Goal: Task Accomplishment & Management: Manage account settings

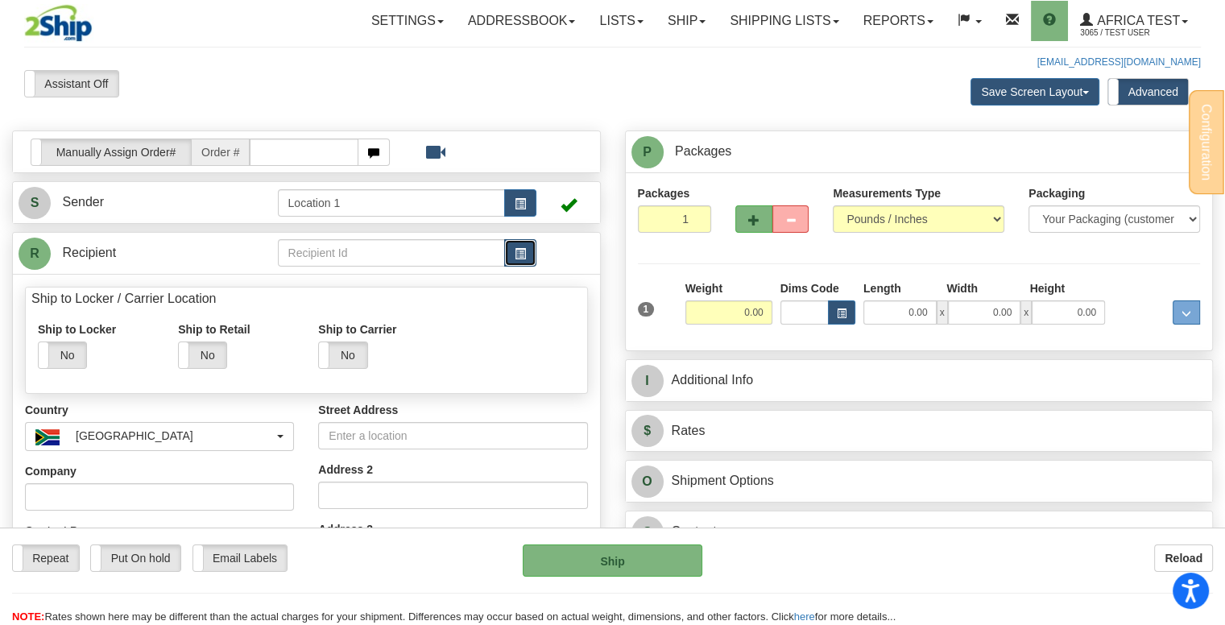
click at [515, 254] on span "button" at bounding box center [520, 254] width 11 height 10
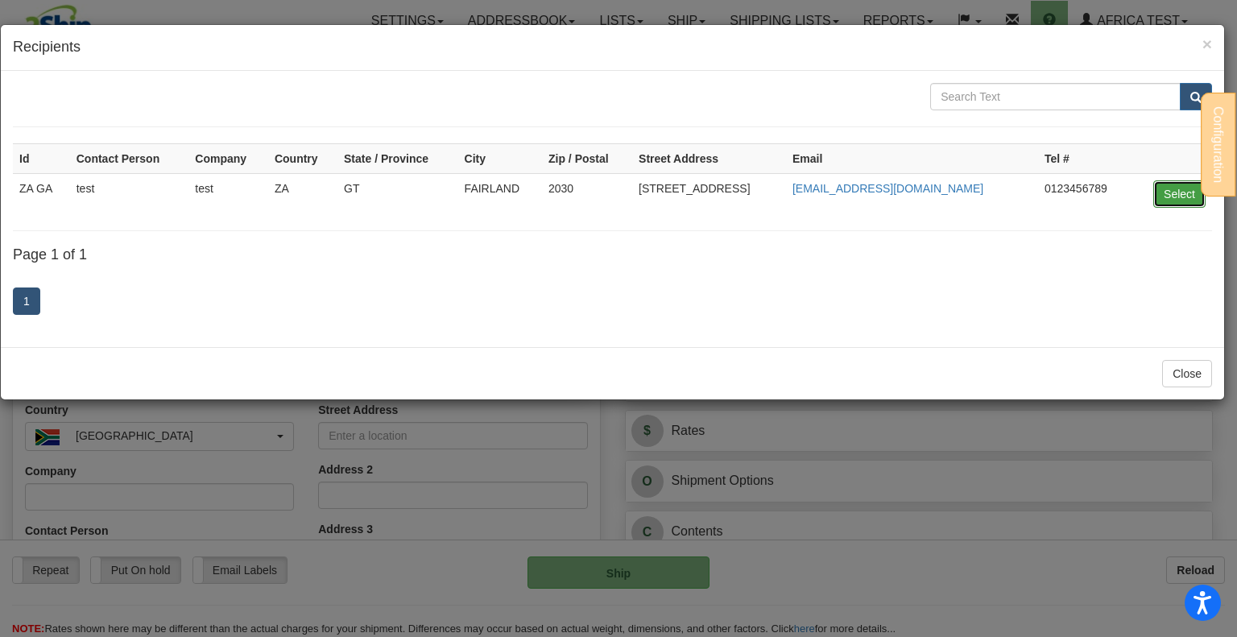
click at [1159, 188] on button "Select" at bounding box center [1179, 193] width 52 height 27
type input "ZA GA"
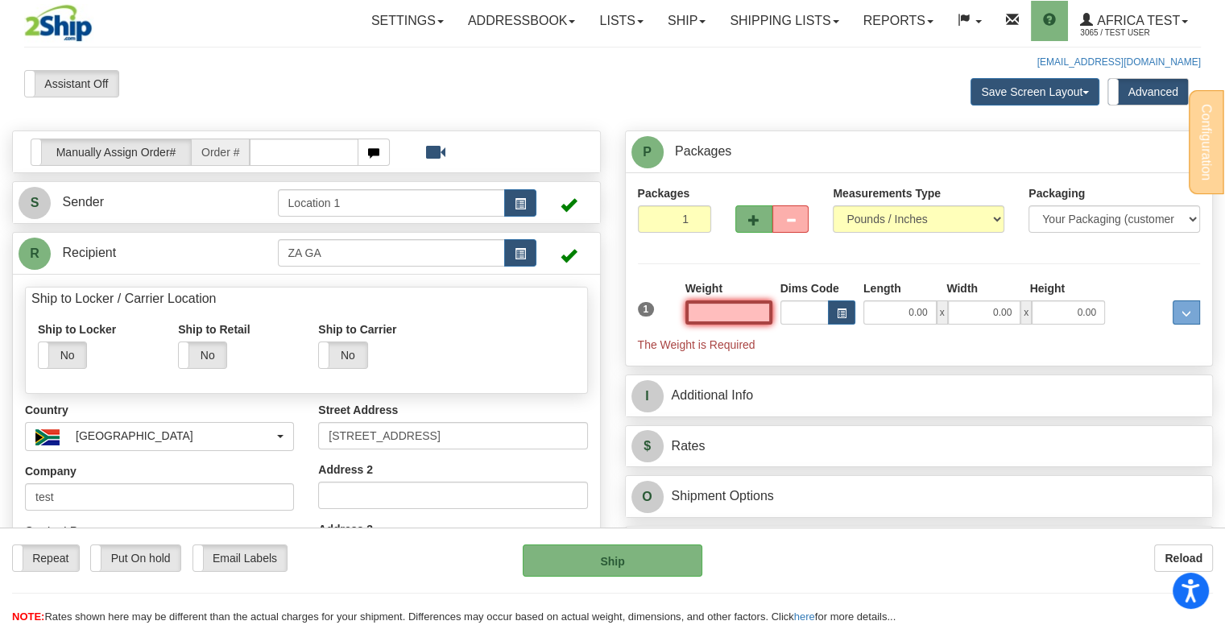
click at [735, 315] on input "text" at bounding box center [728, 312] width 87 height 24
type input "5.00"
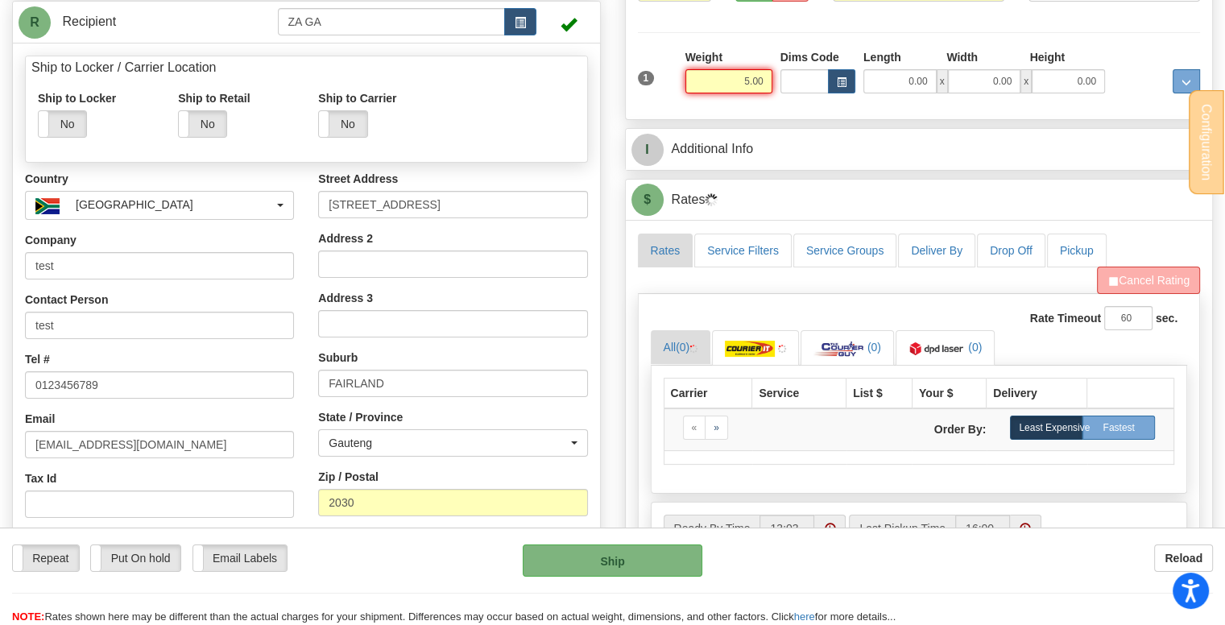
scroll to position [242, 0]
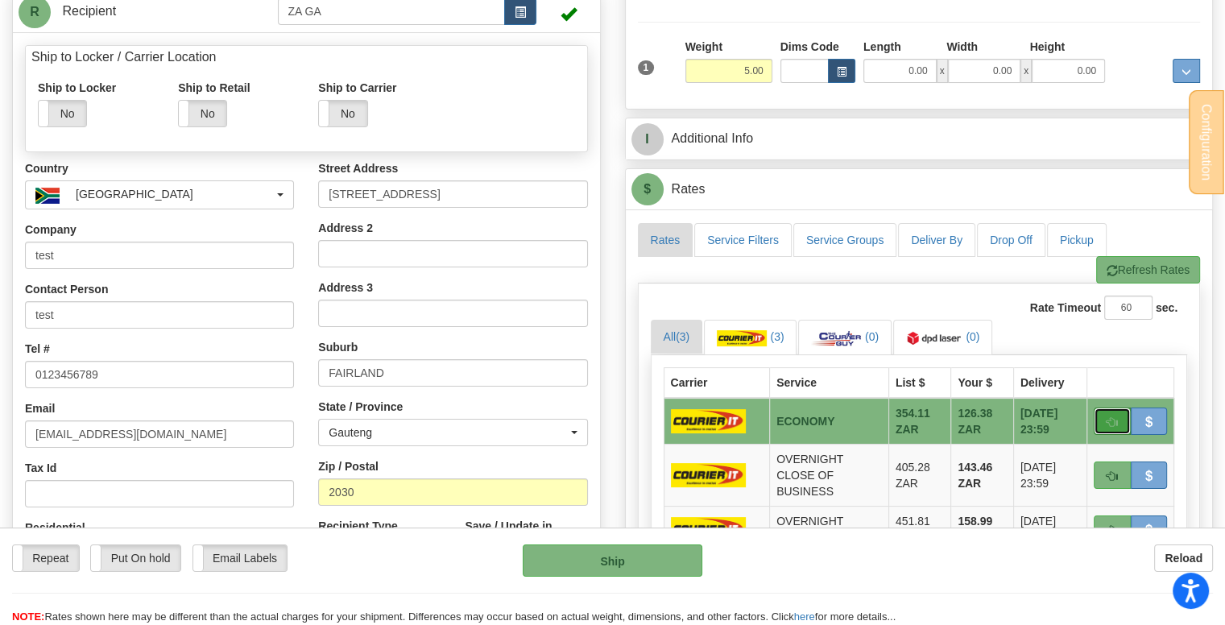
click at [1100, 418] on button "button" at bounding box center [1112, 421] width 37 height 27
type input "ECO"
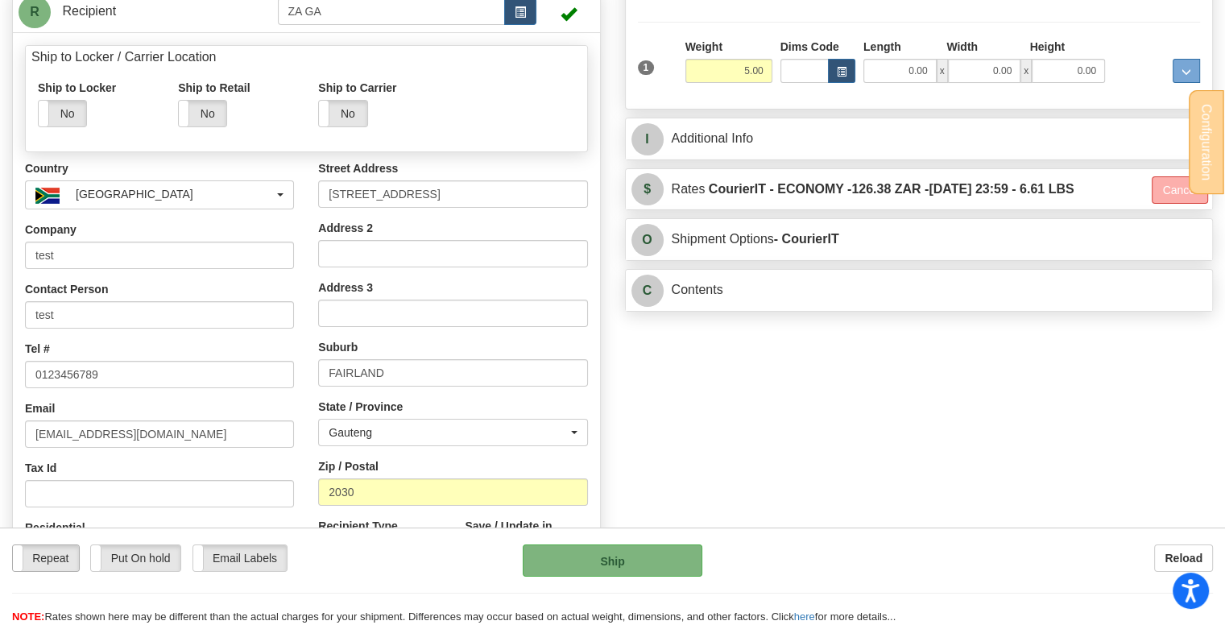
click at [36, 557] on label "Repeat" at bounding box center [46, 558] width 66 height 26
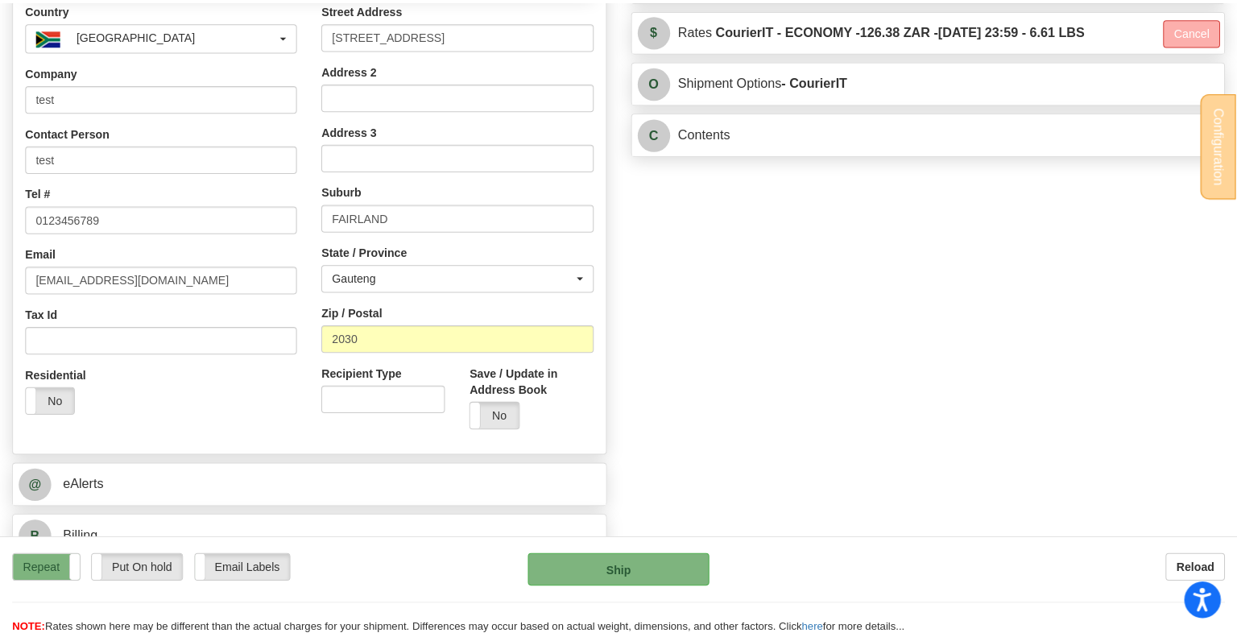
scroll to position [644, 0]
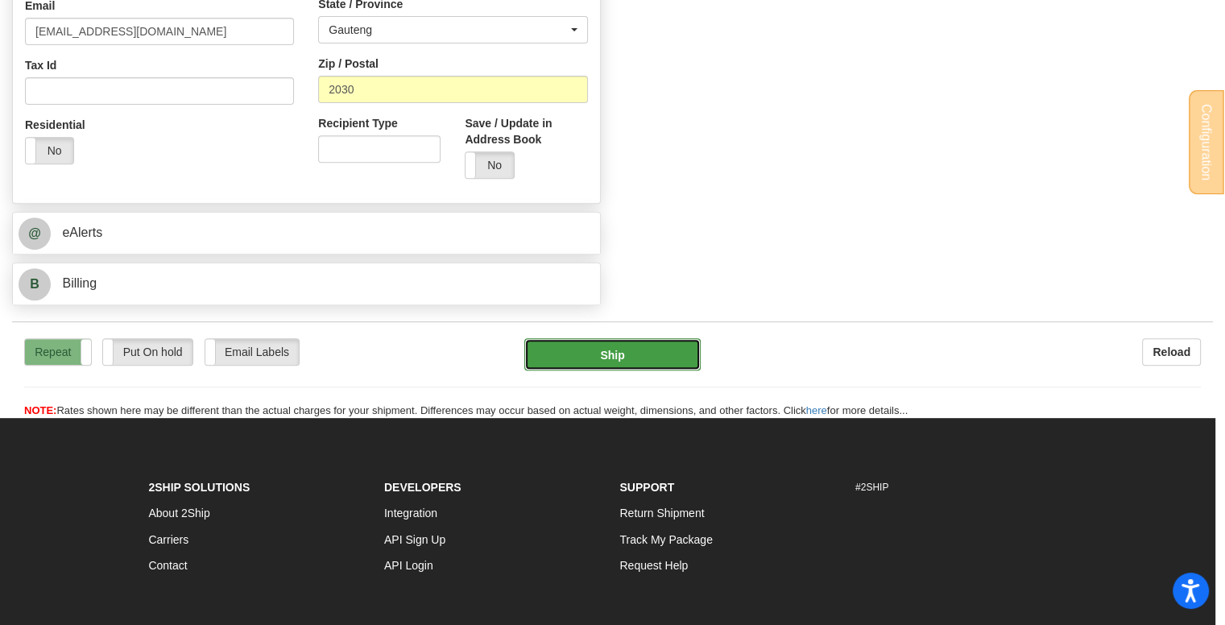
click at [625, 344] on button "Ship" at bounding box center [612, 354] width 176 height 32
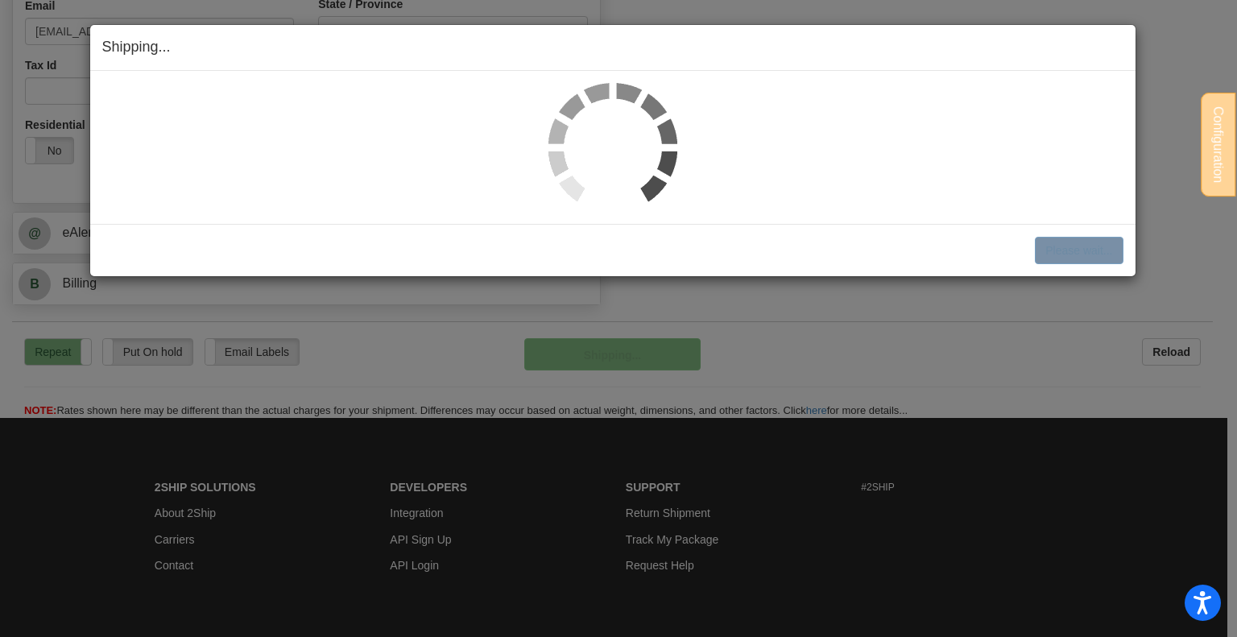
select select "1"
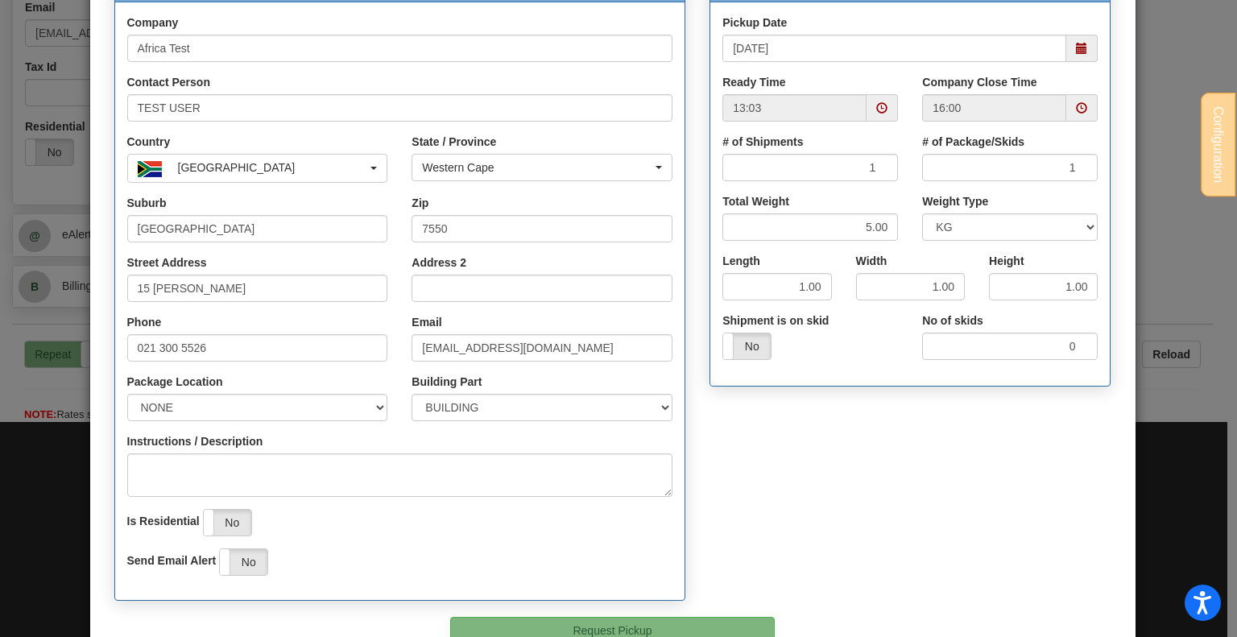
scroll to position [271, 0]
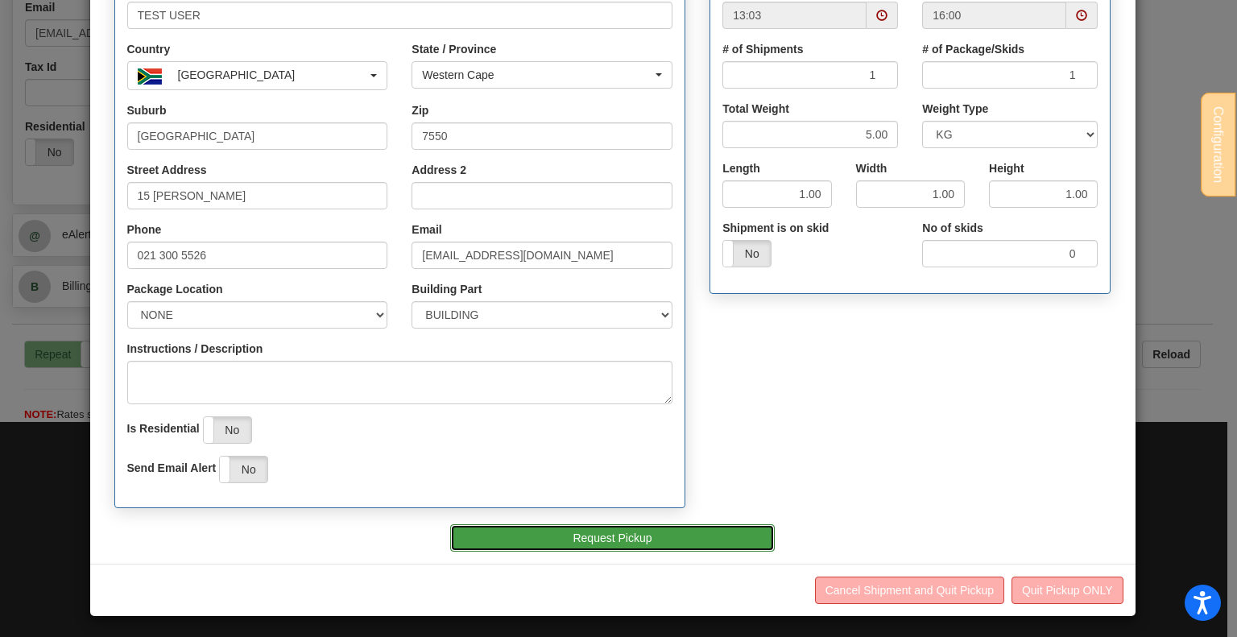
click at [572, 527] on button "Request Pickup" at bounding box center [612, 537] width 325 height 27
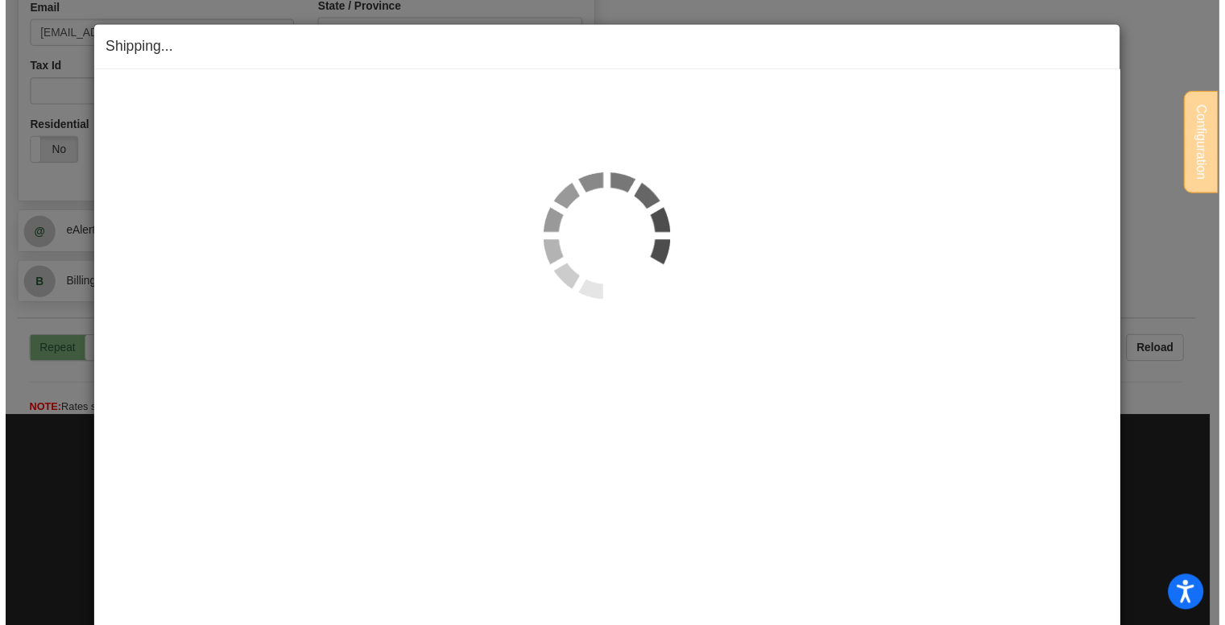
scroll to position [644, 0]
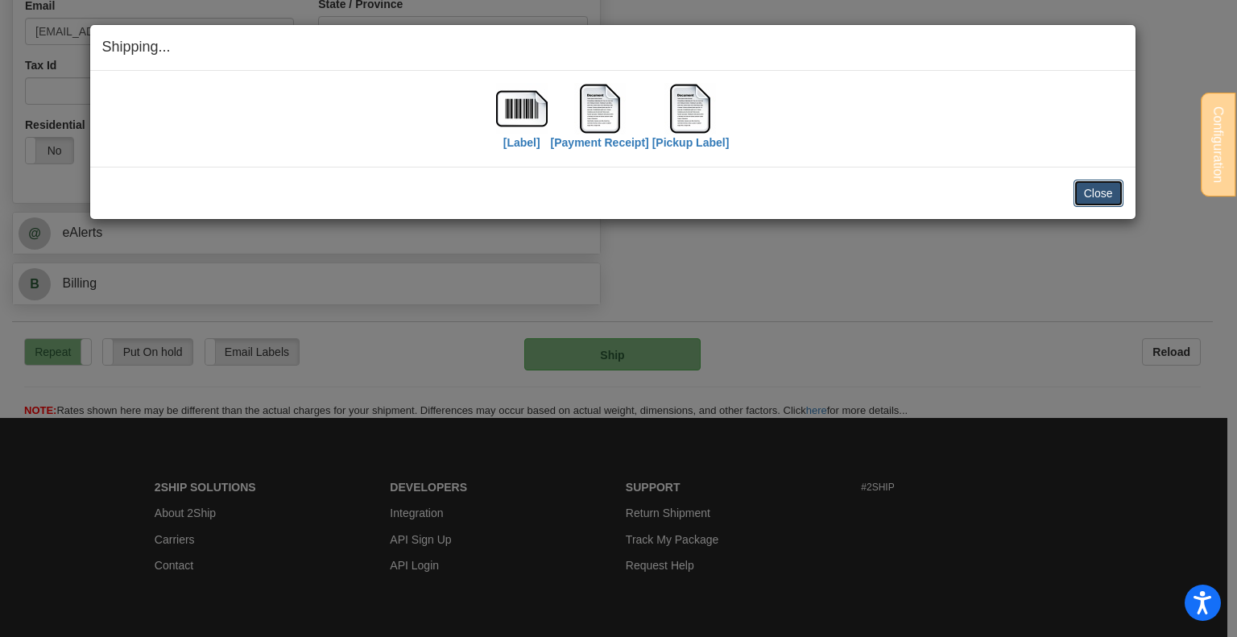
click at [1099, 199] on button "Close" at bounding box center [1099, 193] width 50 height 27
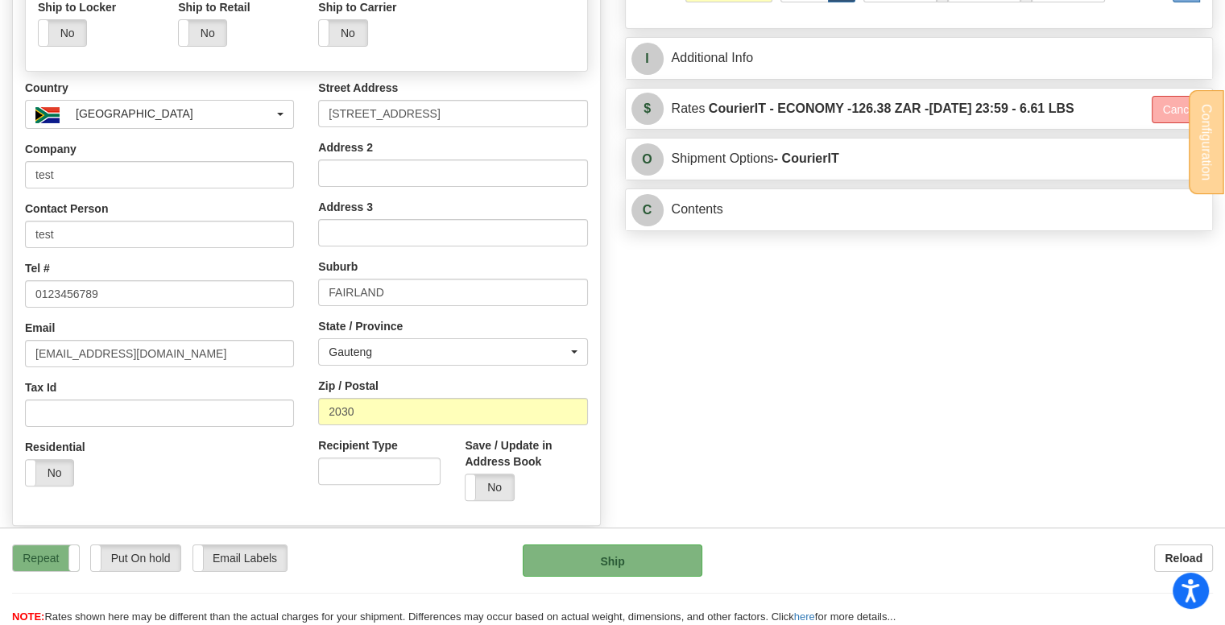
scroll to position [0, 0]
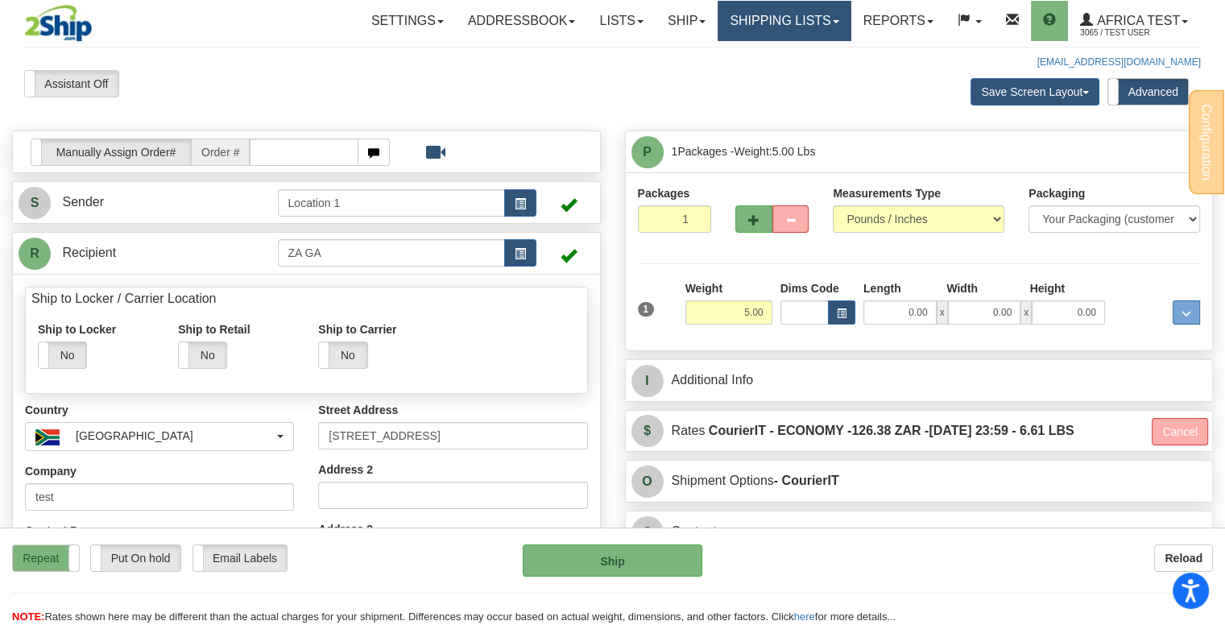
click at [796, 19] on link "Shipping lists" at bounding box center [784, 21] width 133 height 40
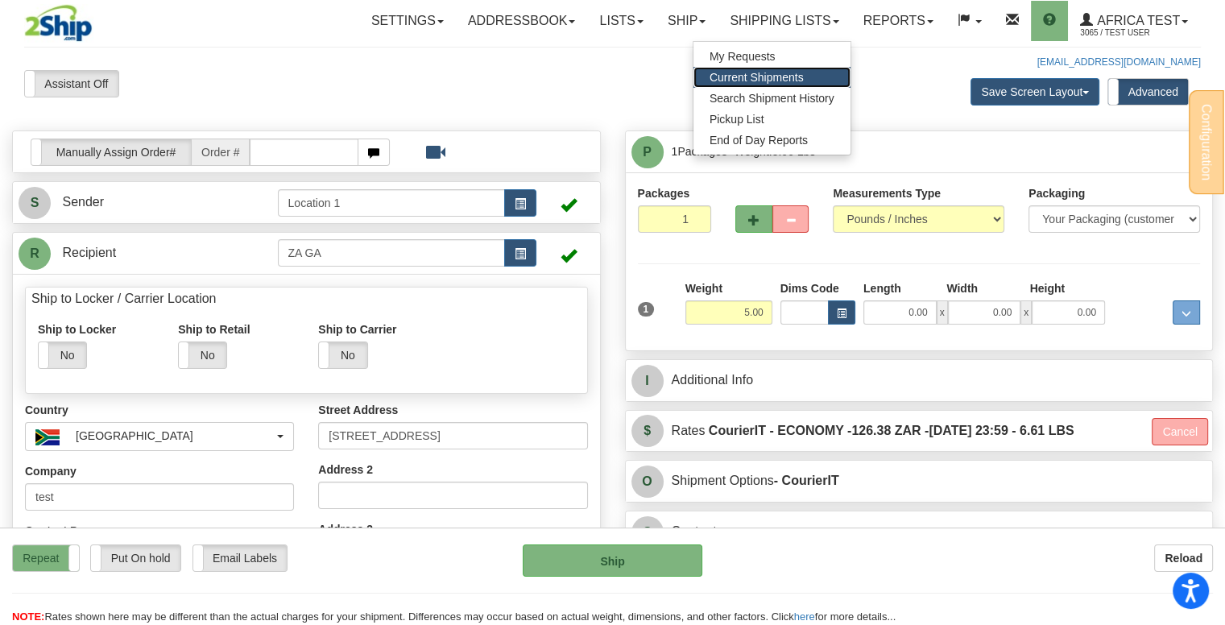
click at [759, 67] on link "Current Shipments" at bounding box center [771, 77] width 157 height 21
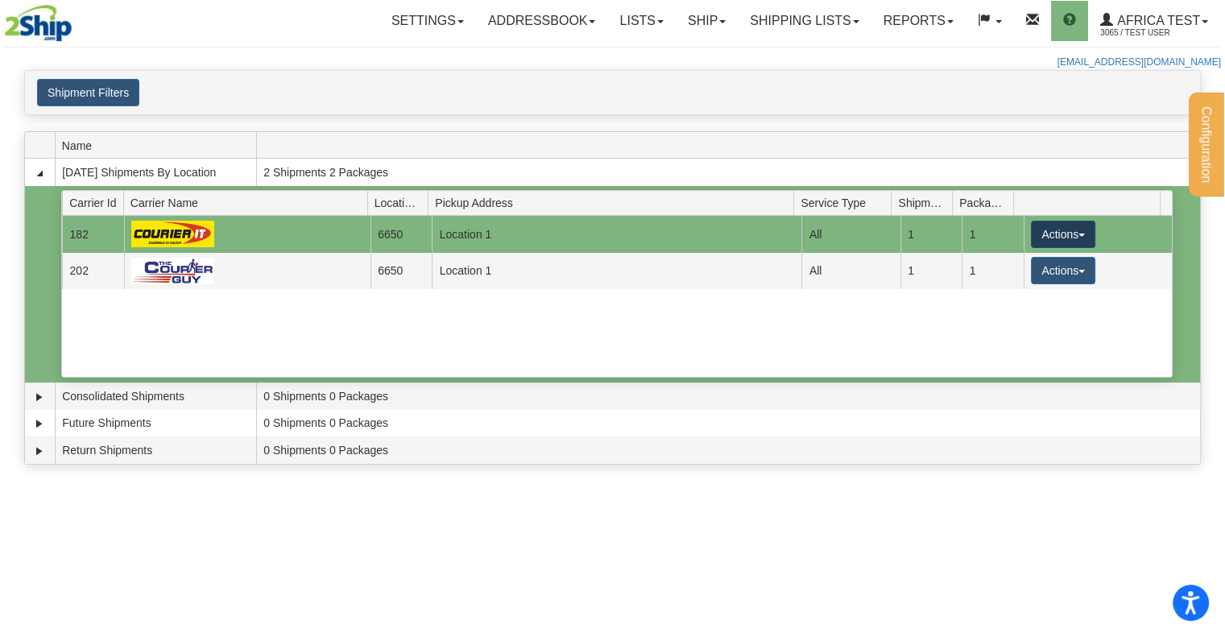
click at [1031, 231] on button "Actions" at bounding box center [1063, 234] width 64 height 27
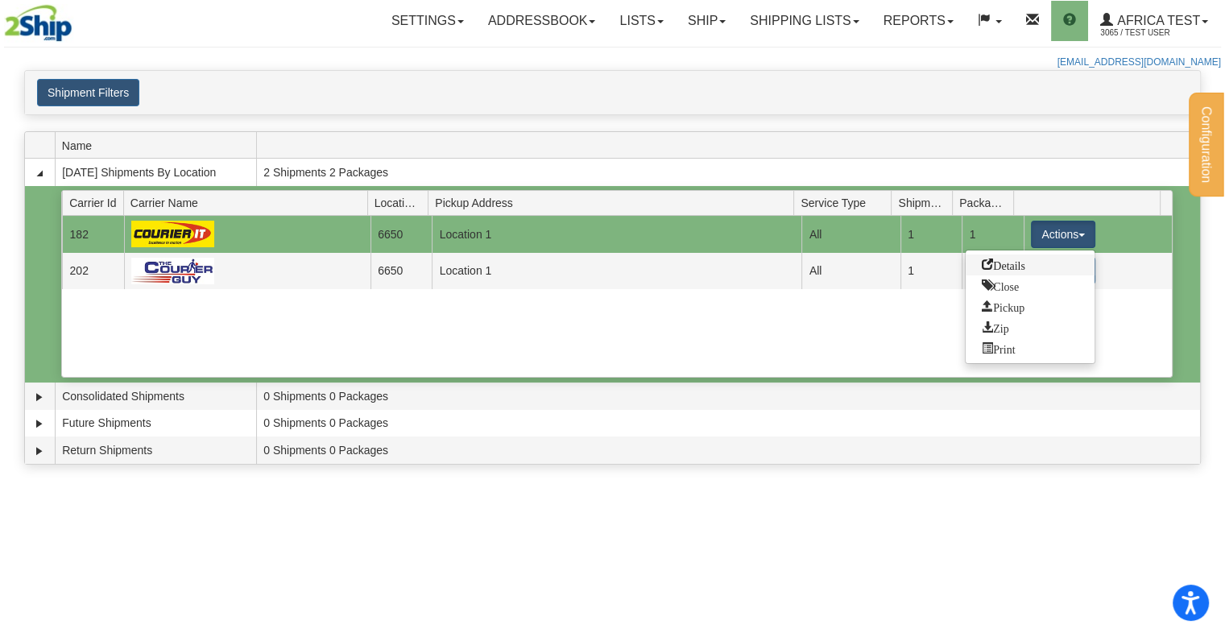
click at [1012, 265] on span "Details" at bounding box center [1003, 264] width 43 height 11
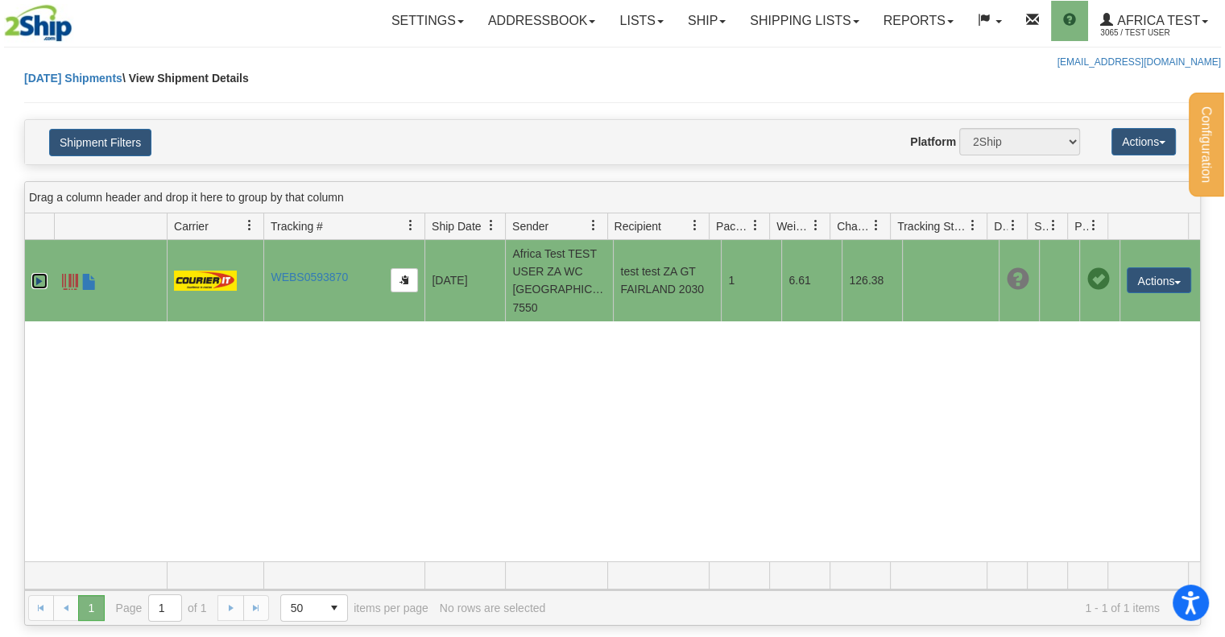
click at [34, 273] on link "Expand" at bounding box center [39, 281] width 16 height 16
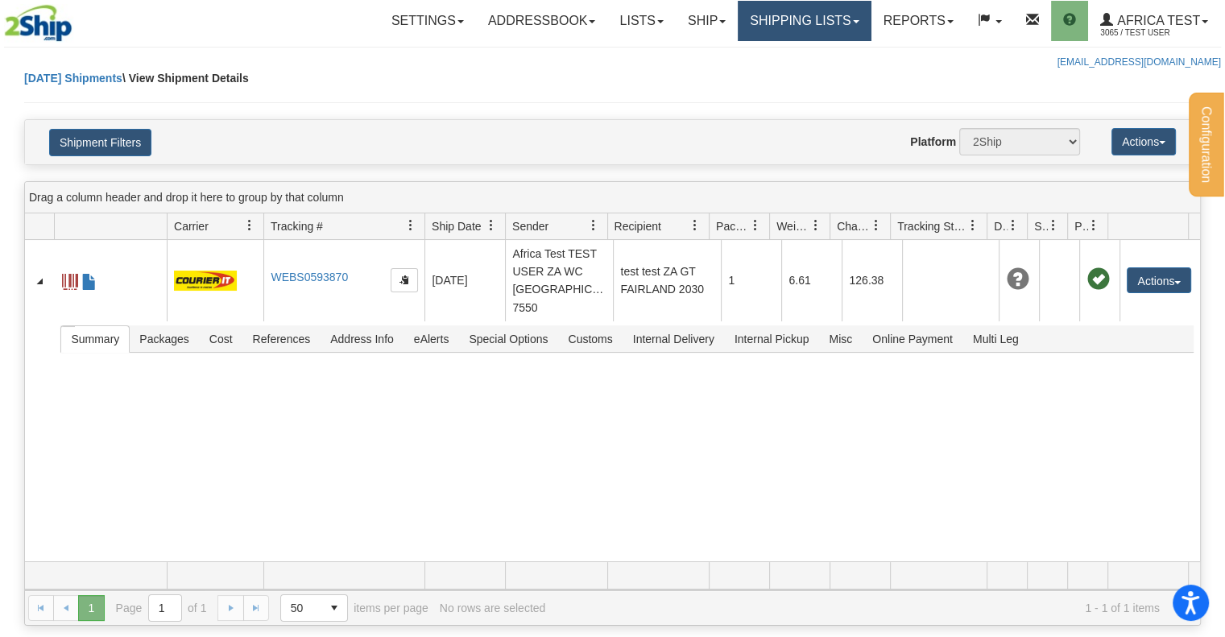
click at [757, 24] on link "Shipping lists" at bounding box center [804, 21] width 133 height 40
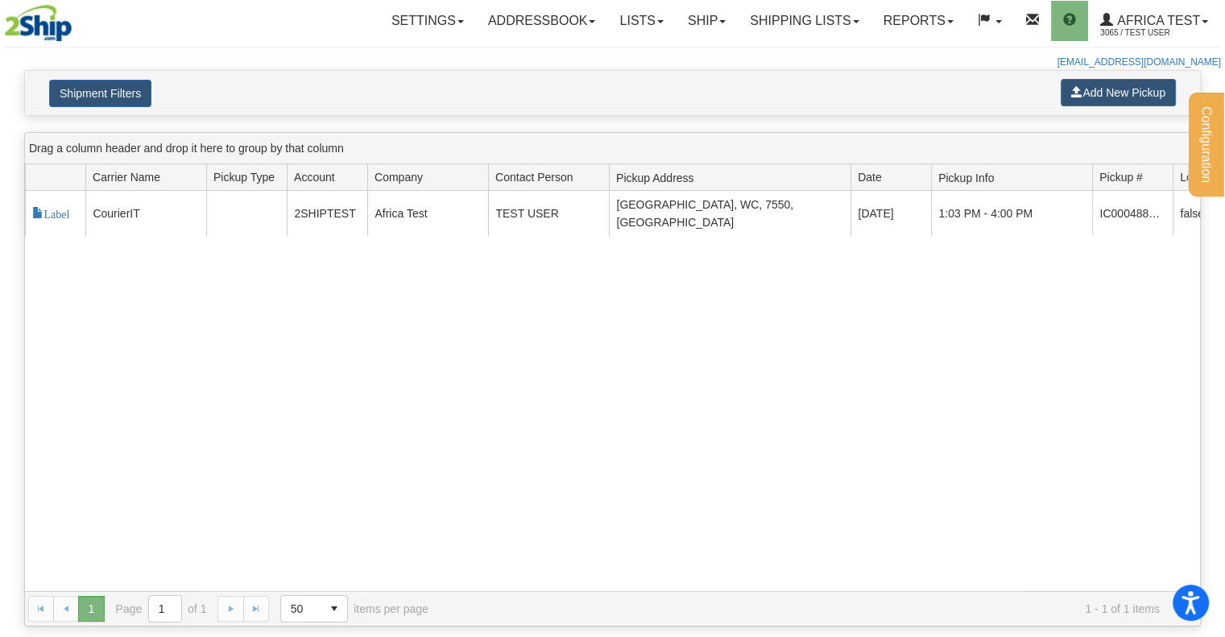
scroll to position [0, 226]
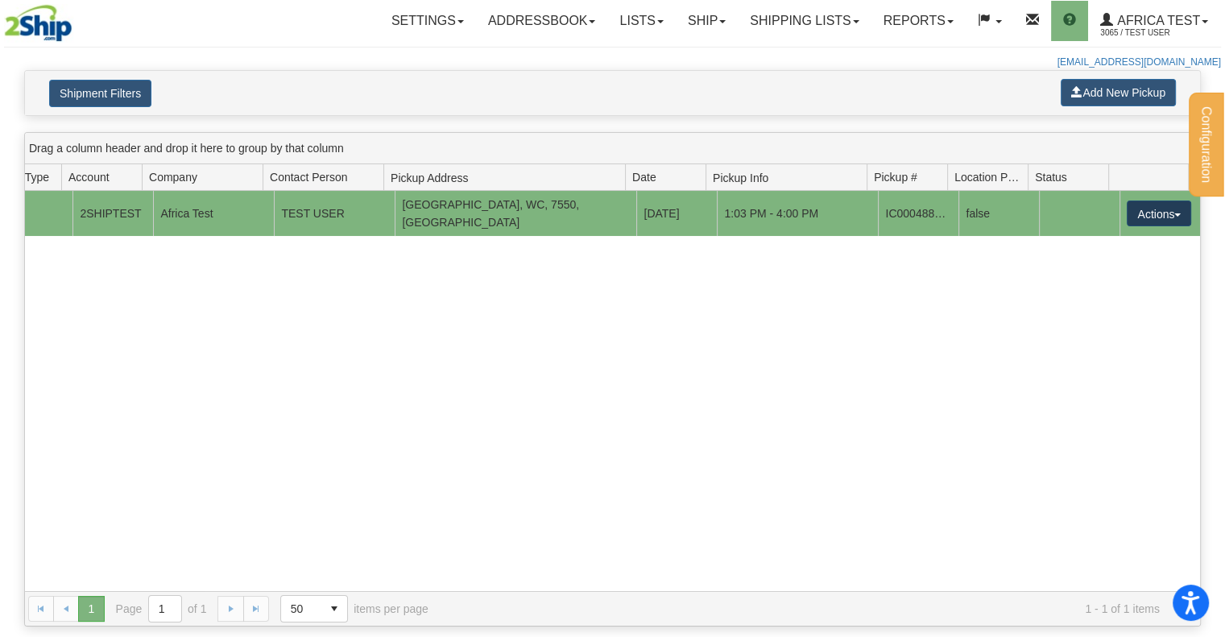
click at [1165, 212] on button "Actions" at bounding box center [1159, 214] width 64 height 26
click at [1128, 234] on link "Cancel" at bounding box center [1125, 243] width 129 height 21
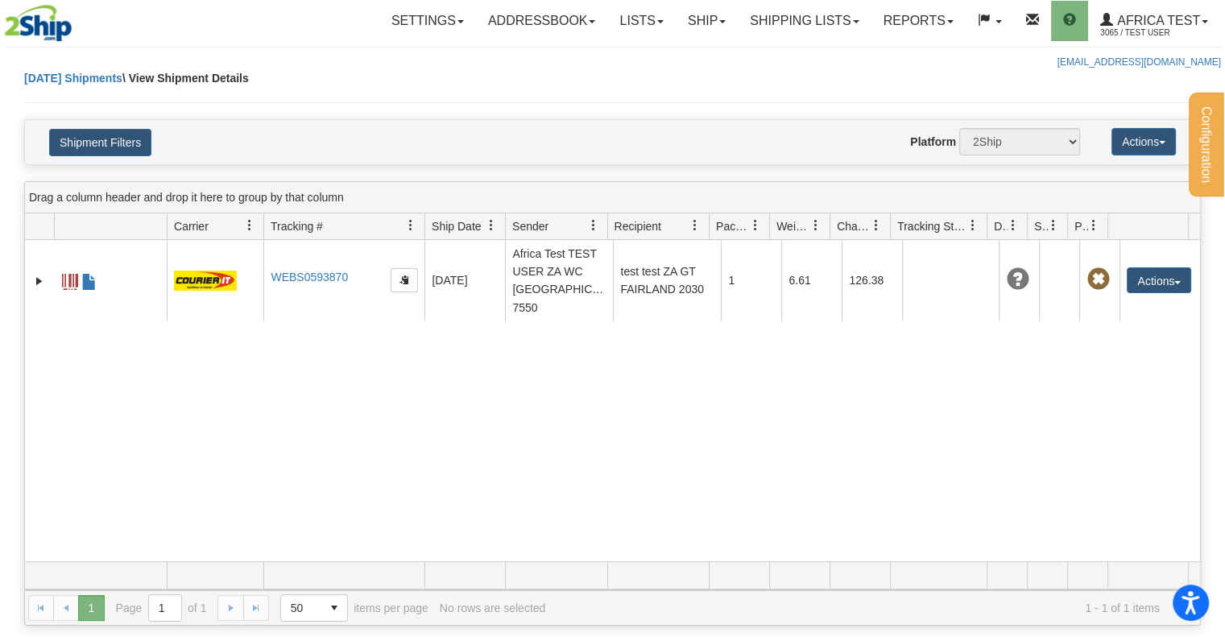
click at [238, 440] on div "8565894 3065 WEBS0593870 WEBS0593870 [DATE] [DATE] 10:03:30 Africa Test TEST US…" at bounding box center [612, 400] width 1175 height 321
click at [805, 27] on link "Shipping lists" at bounding box center [804, 21] width 133 height 40
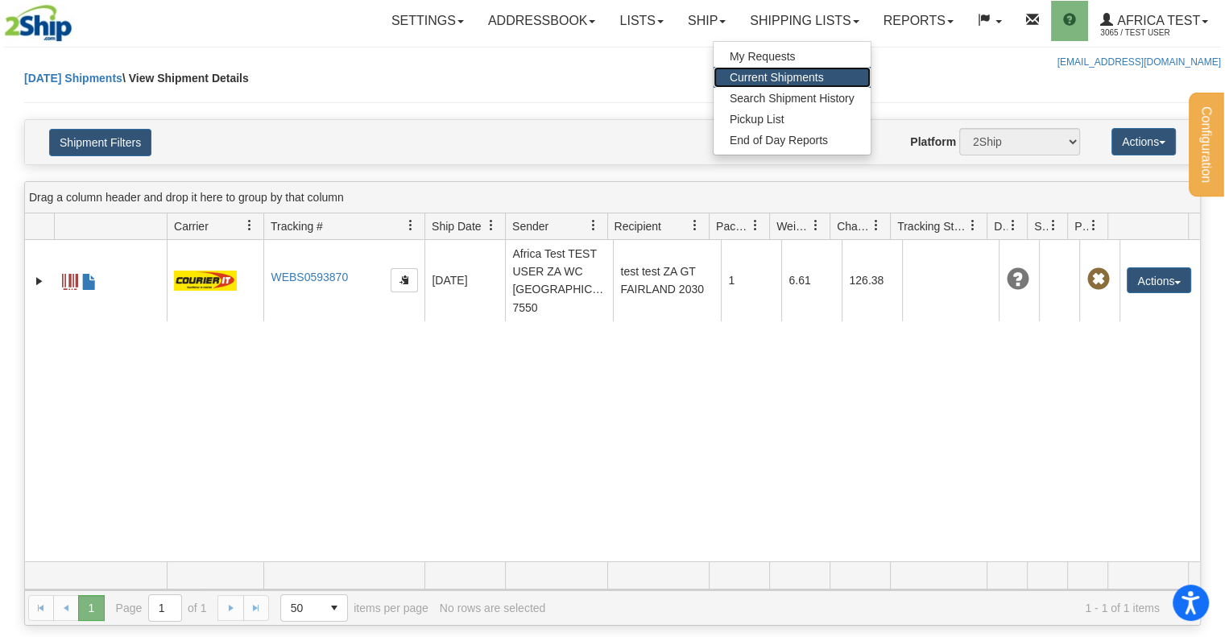
click at [770, 75] on span "Current Shipments" at bounding box center [777, 77] width 94 height 13
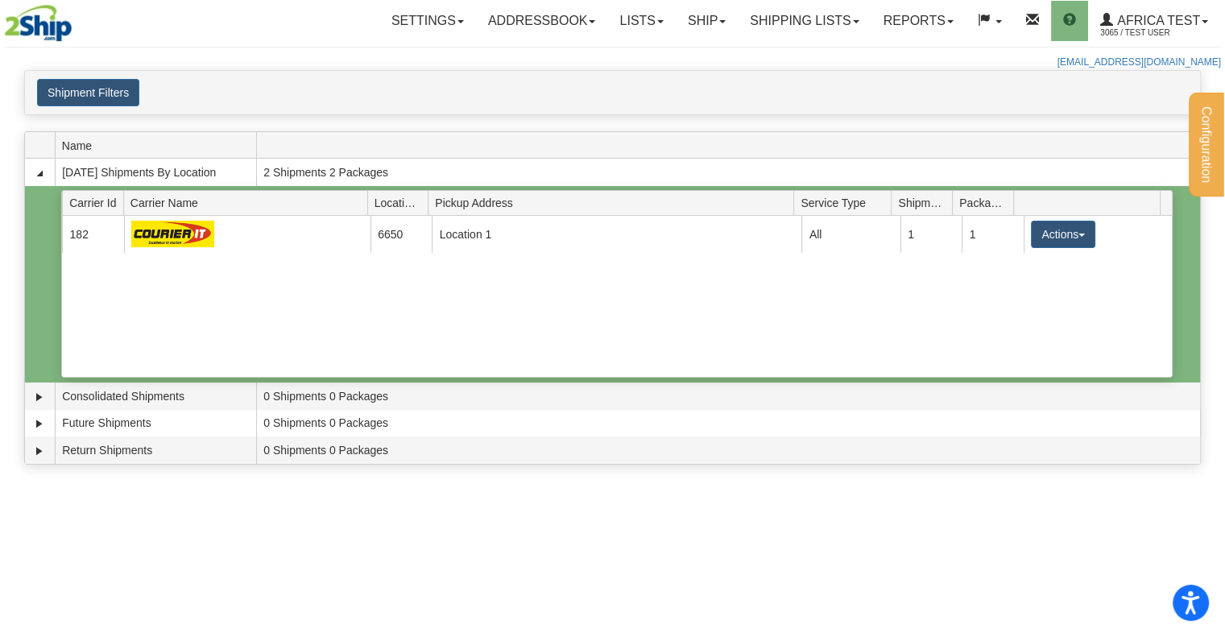
click at [464, 319] on div "Current 182 6650 Location 1 13473 All 1 1 Actions Details Close Pickup Zip Print" at bounding box center [616, 296] width 1109 height 161
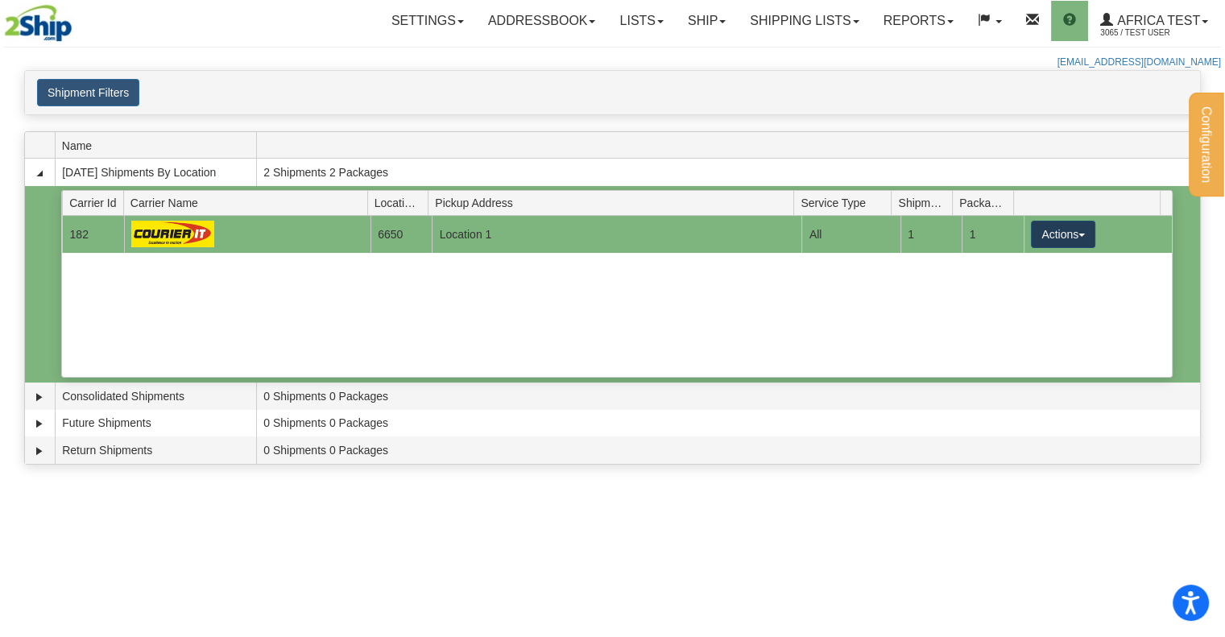
click at [1044, 236] on button "Actions" at bounding box center [1063, 234] width 64 height 27
click at [1024, 304] on span "Pickup" at bounding box center [1003, 305] width 43 height 11
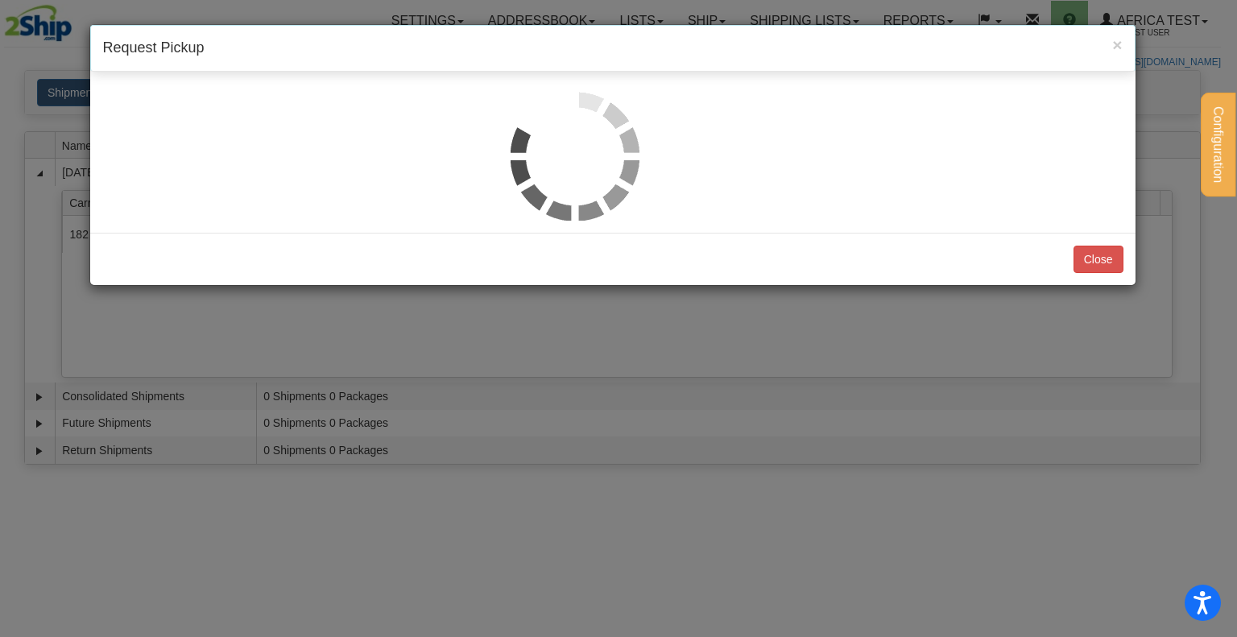
select select "1"
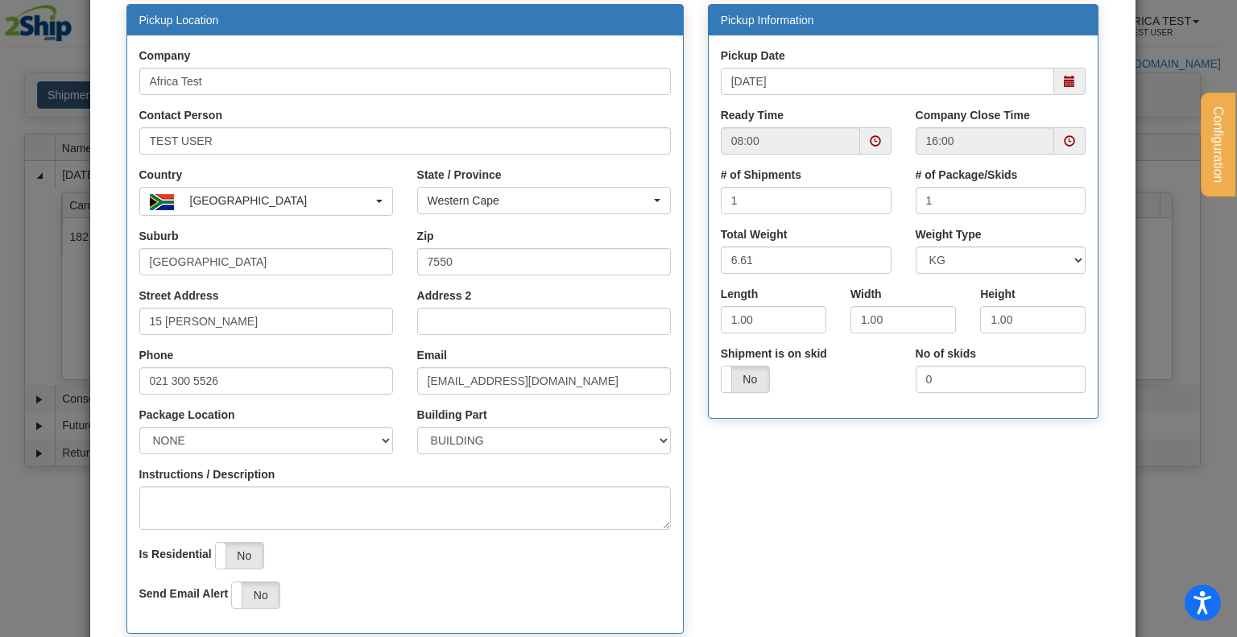
scroll to position [288, 0]
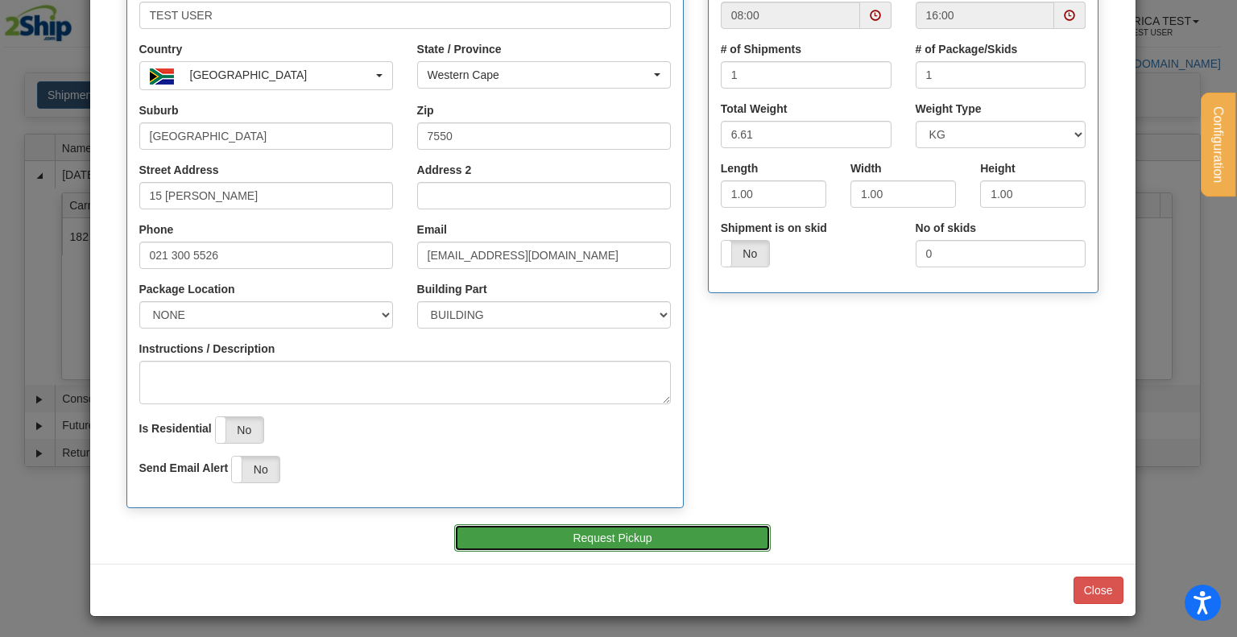
click at [686, 541] on button "Request Pickup" at bounding box center [612, 537] width 317 height 27
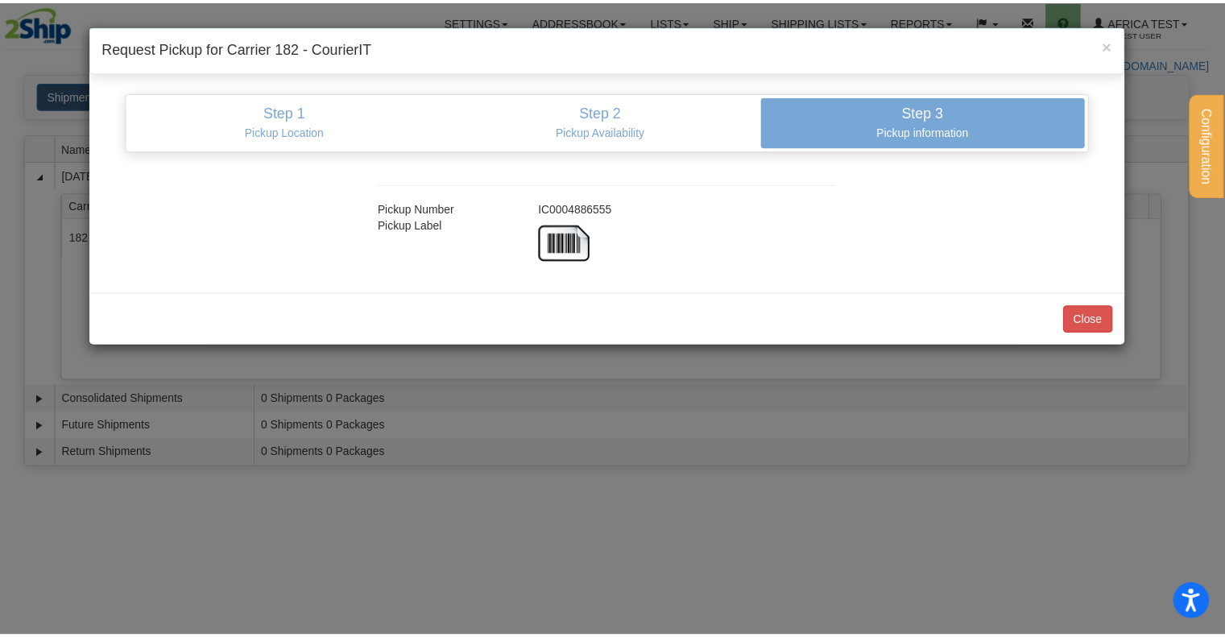
scroll to position [0, 0]
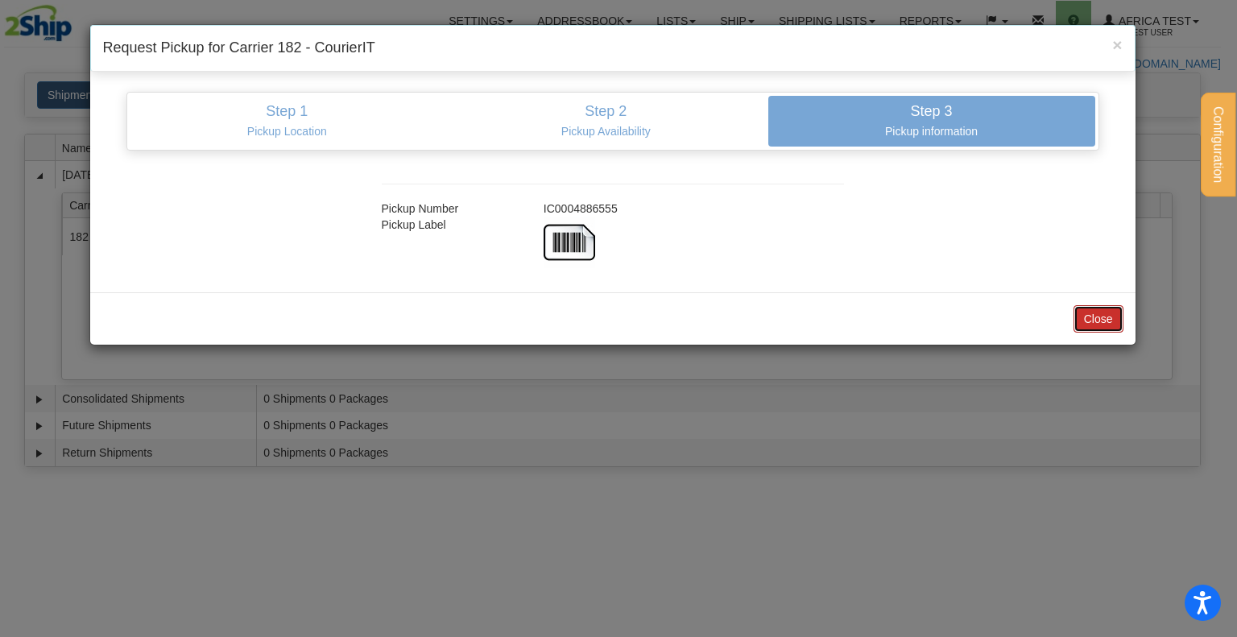
click at [1095, 316] on button "Close" at bounding box center [1099, 318] width 50 height 27
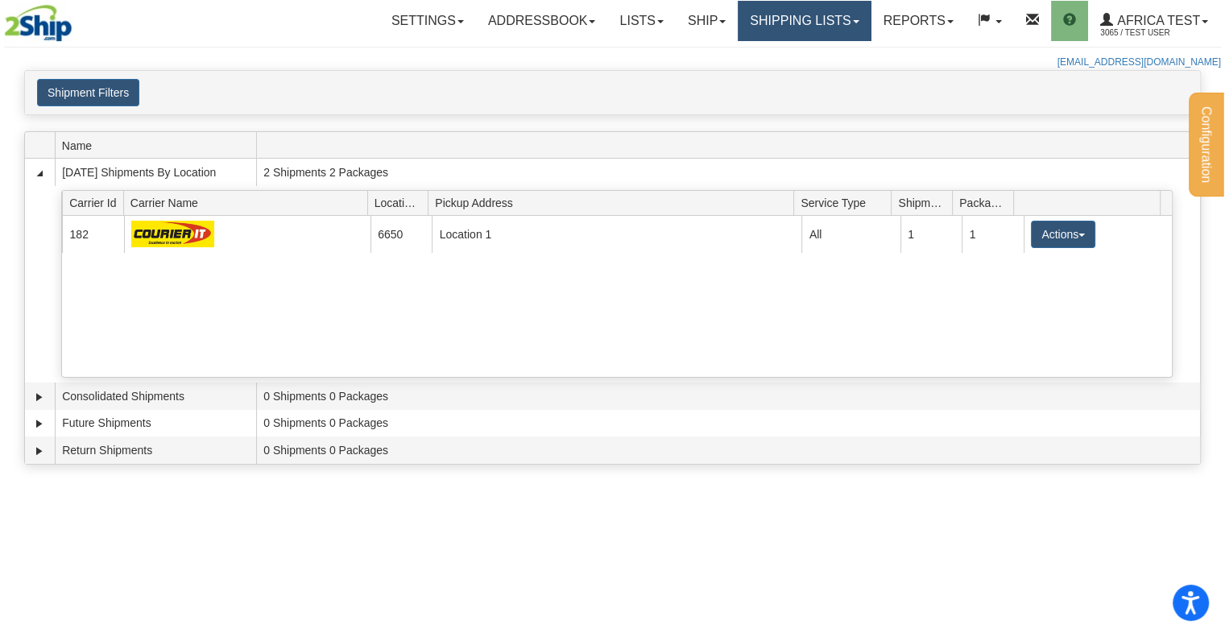
click at [855, 17] on link "Shipping lists" at bounding box center [804, 21] width 133 height 40
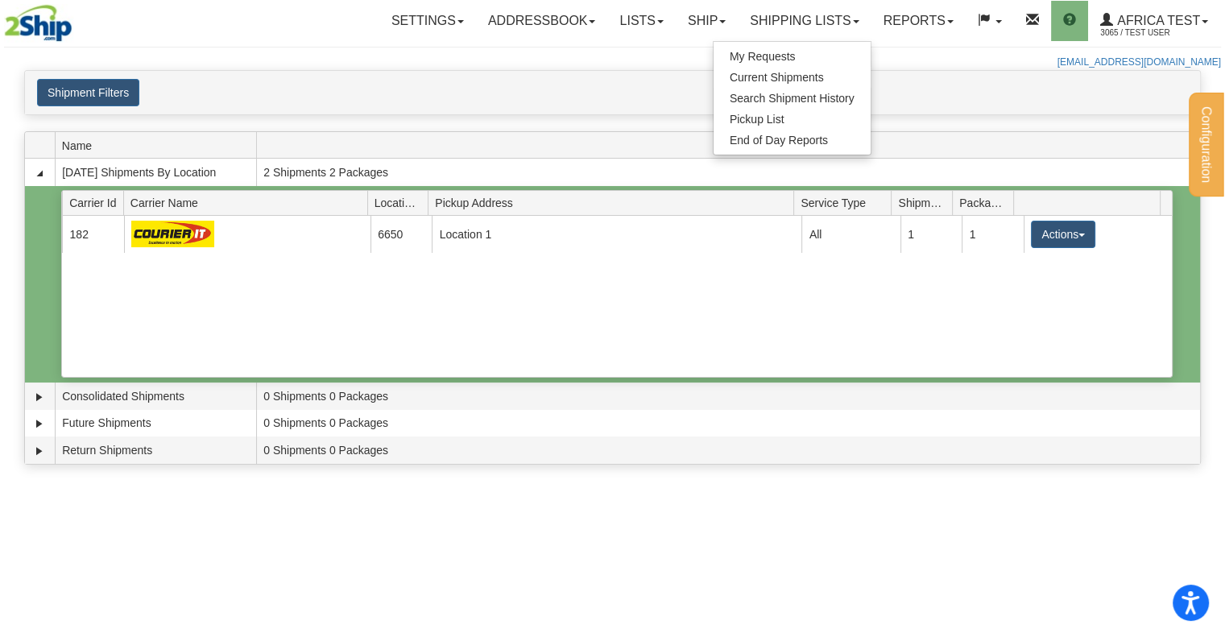
click at [867, 296] on div "Current 182 6650 Location 1 13473 All 1 1 Actions Details Close Pickup Zip Print" at bounding box center [616, 296] width 1109 height 161
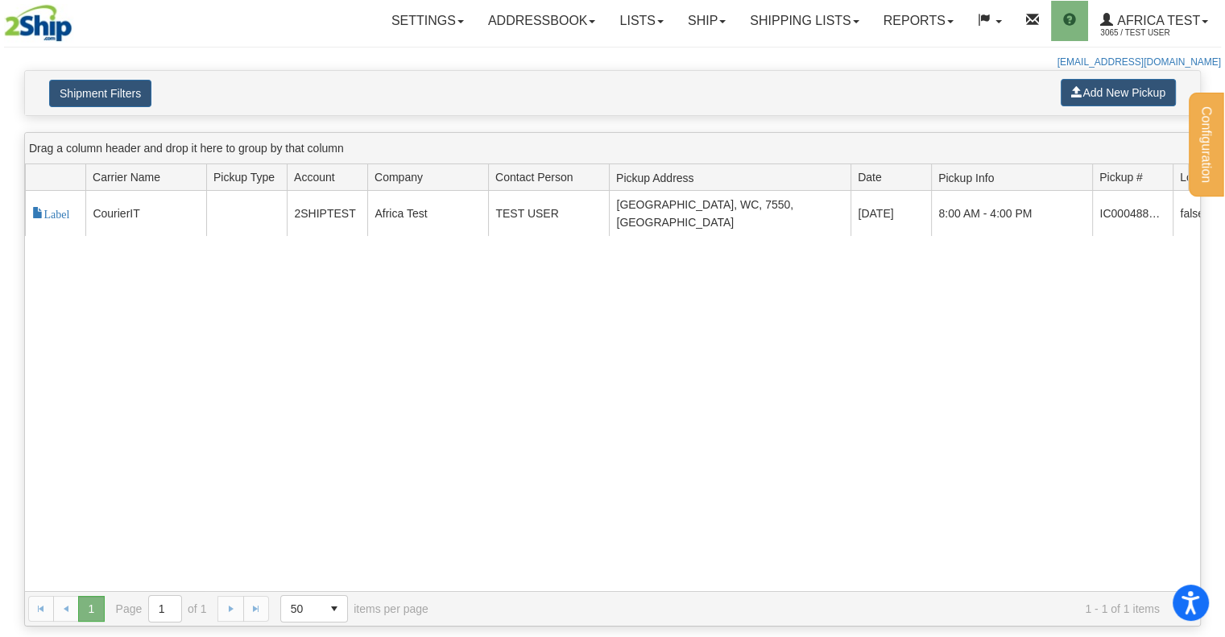
scroll to position [0, 226]
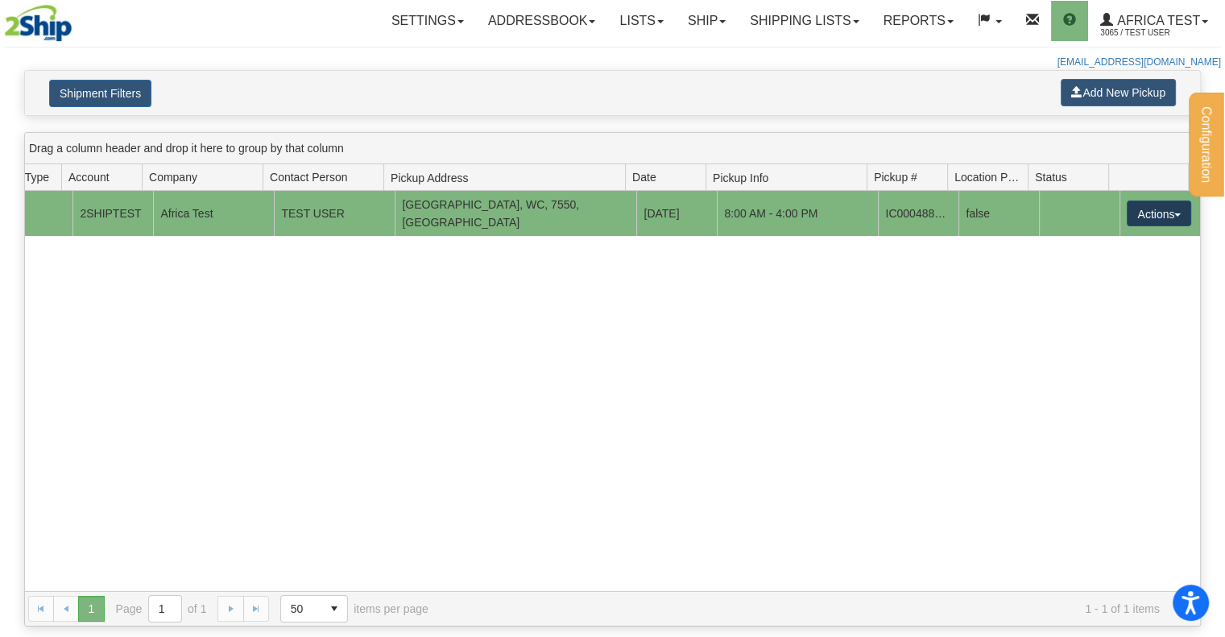
click at [1161, 209] on button "Actions" at bounding box center [1159, 214] width 64 height 26
click at [1099, 237] on span "Cancel" at bounding box center [1099, 242] width 43 height 11
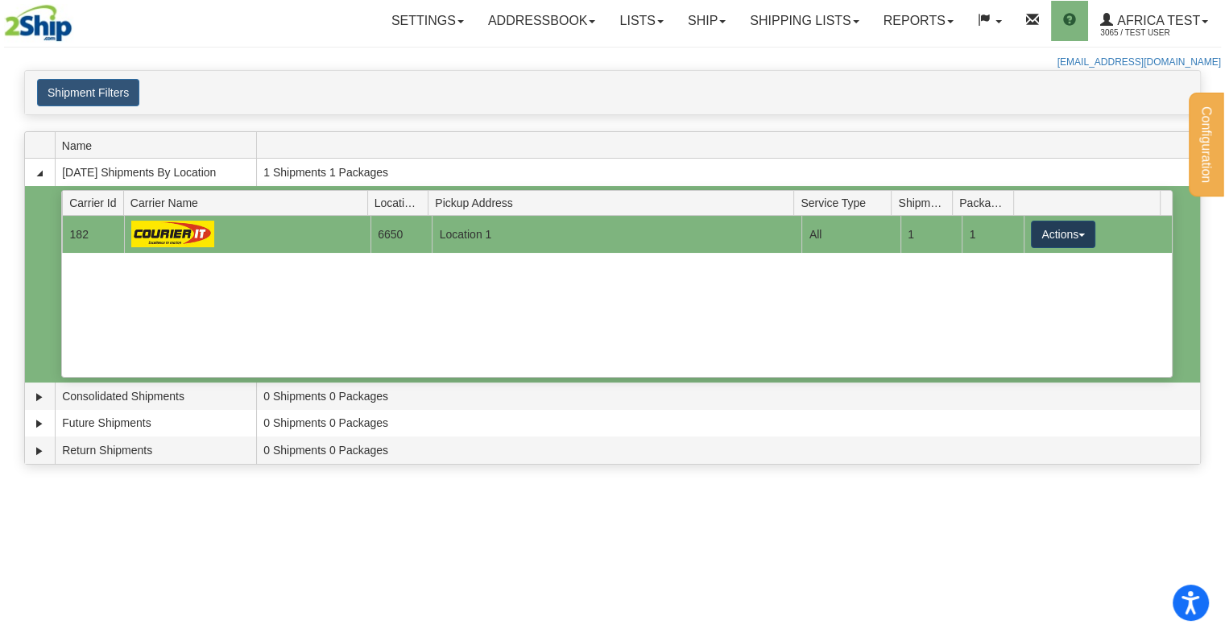
click at [1037, 234] on button "Actions" at bounding box center [1063, 234] width 64 height 27
click at [1031, 305] on link "Pickup" at bounding box center [1030, 306] width 129 height 21
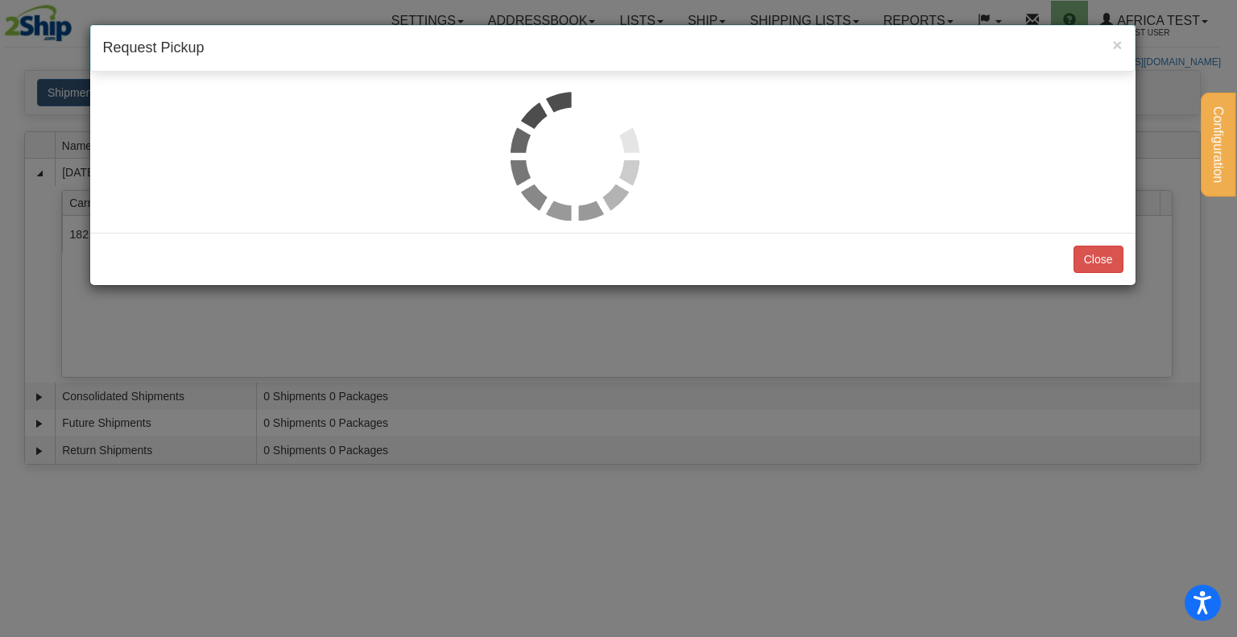
select select "1"
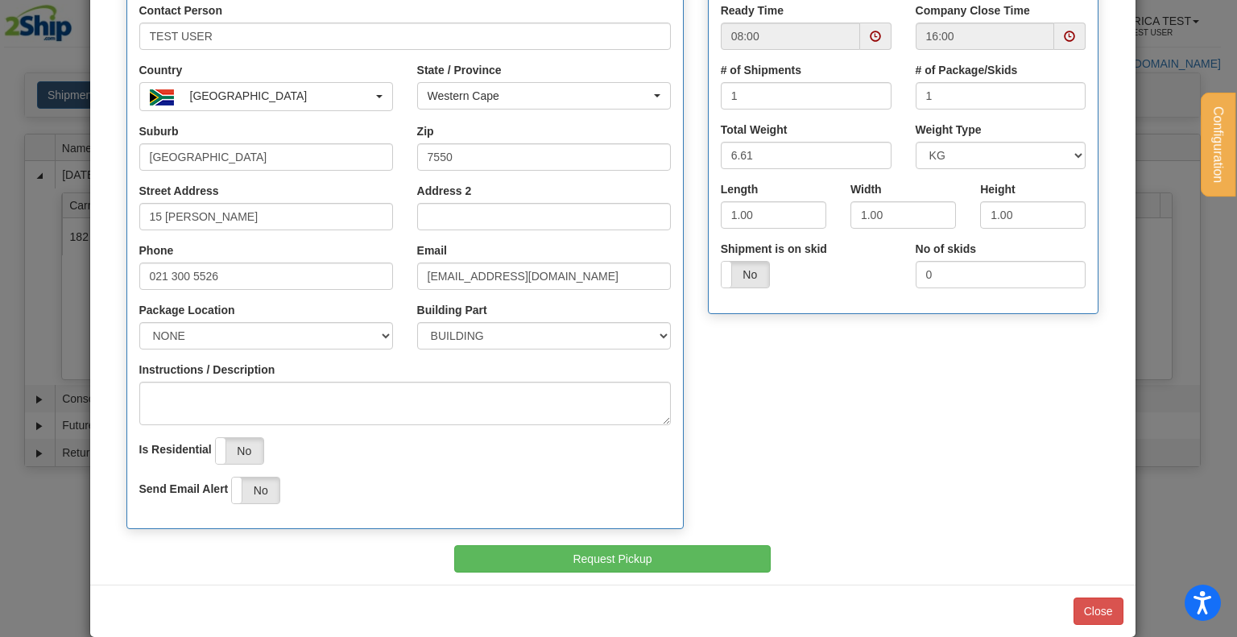
scroll to position [288, 0]
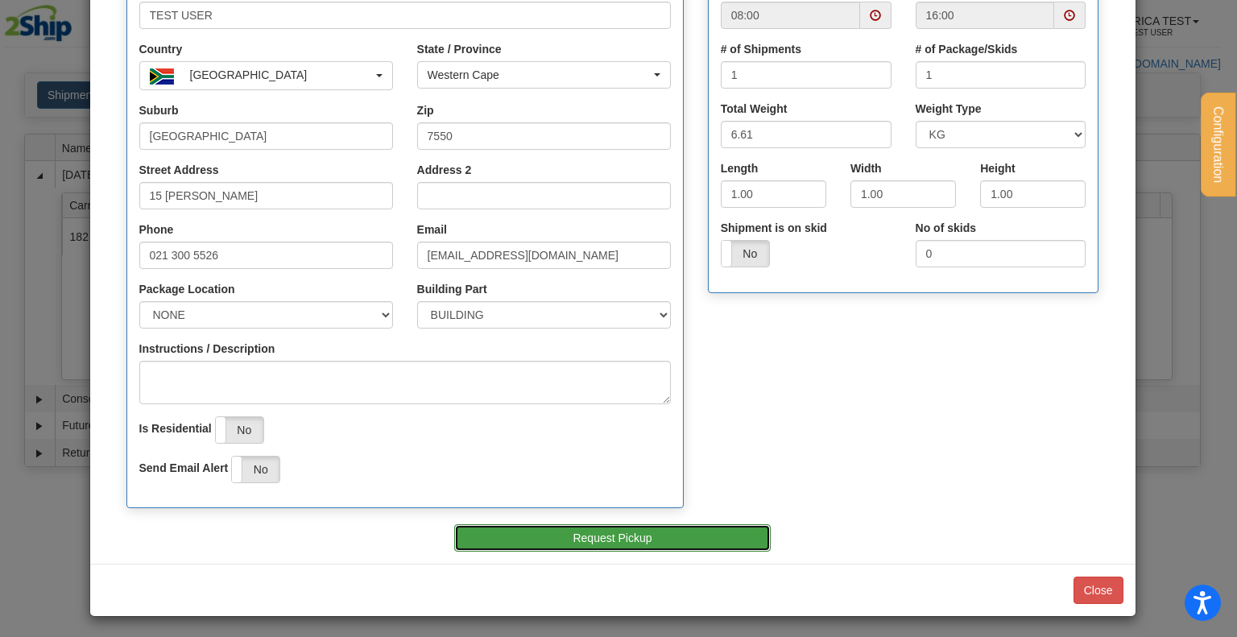
click at [624, 544] on button "Request Pickup" at bounding box center [612, 537] width 317 height 27
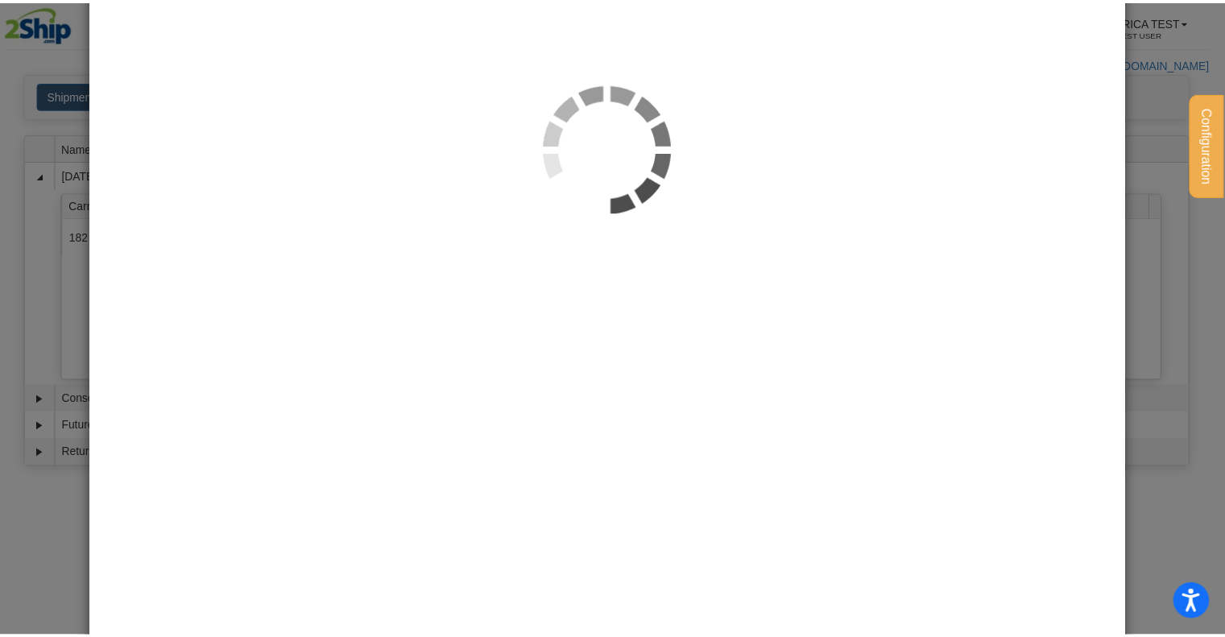
scroll to position [0, 0]
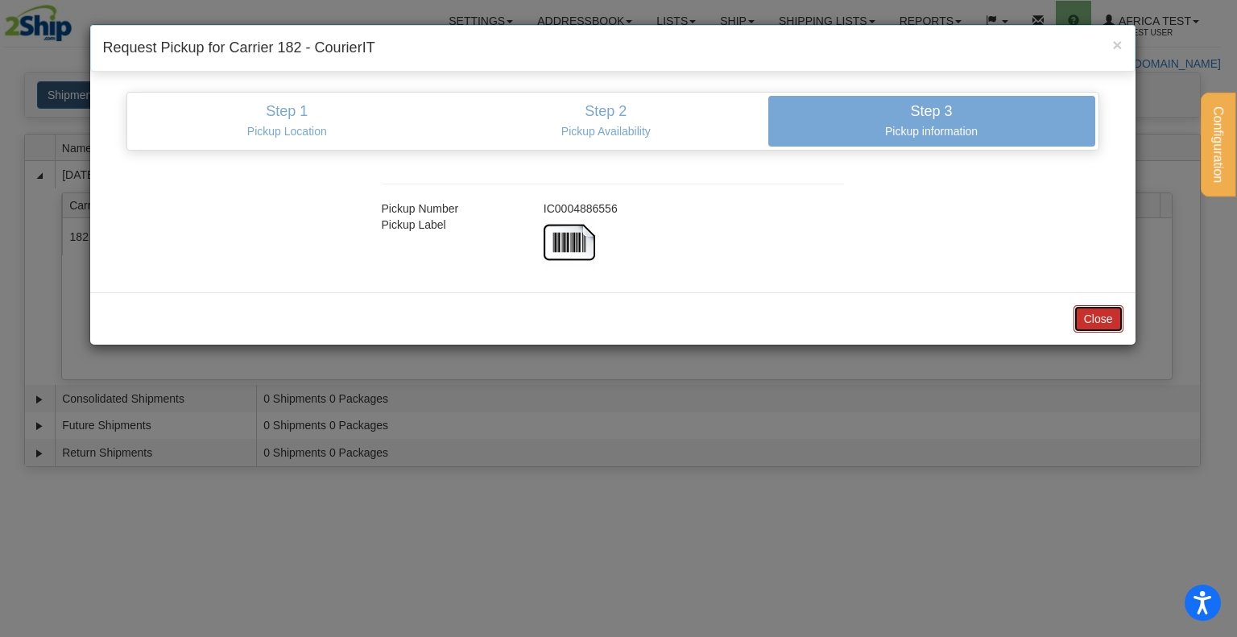
click at [1102, 314] on button "Close" at bounding box center [1099, 318] width 50 height 27
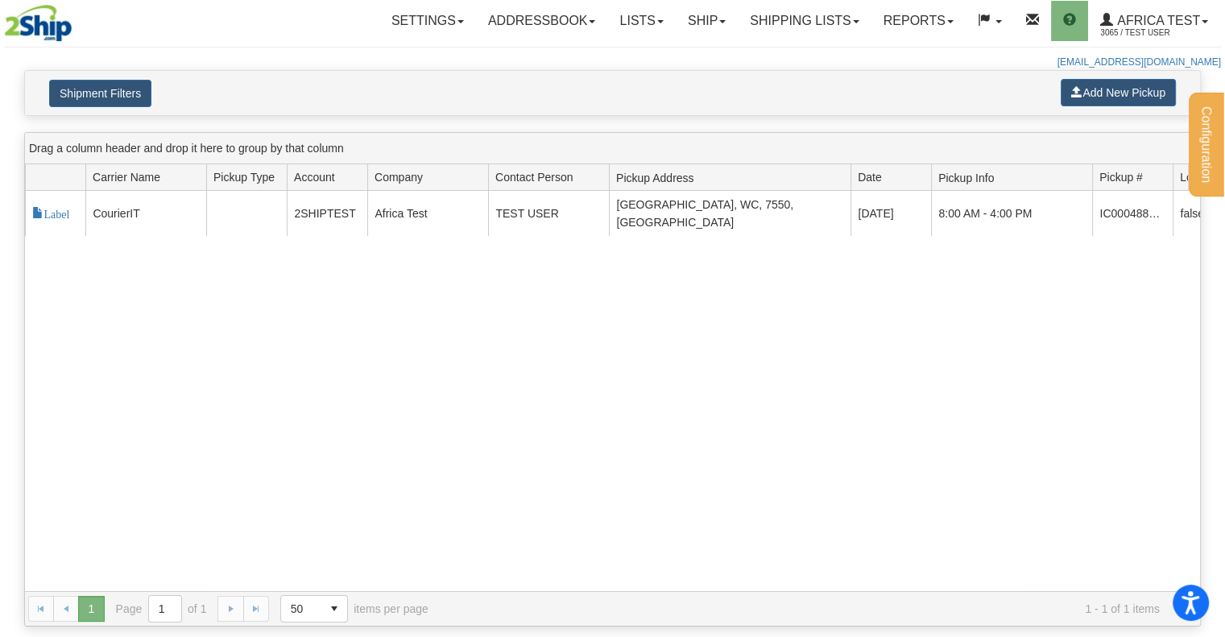
scroll to position [0, 226]
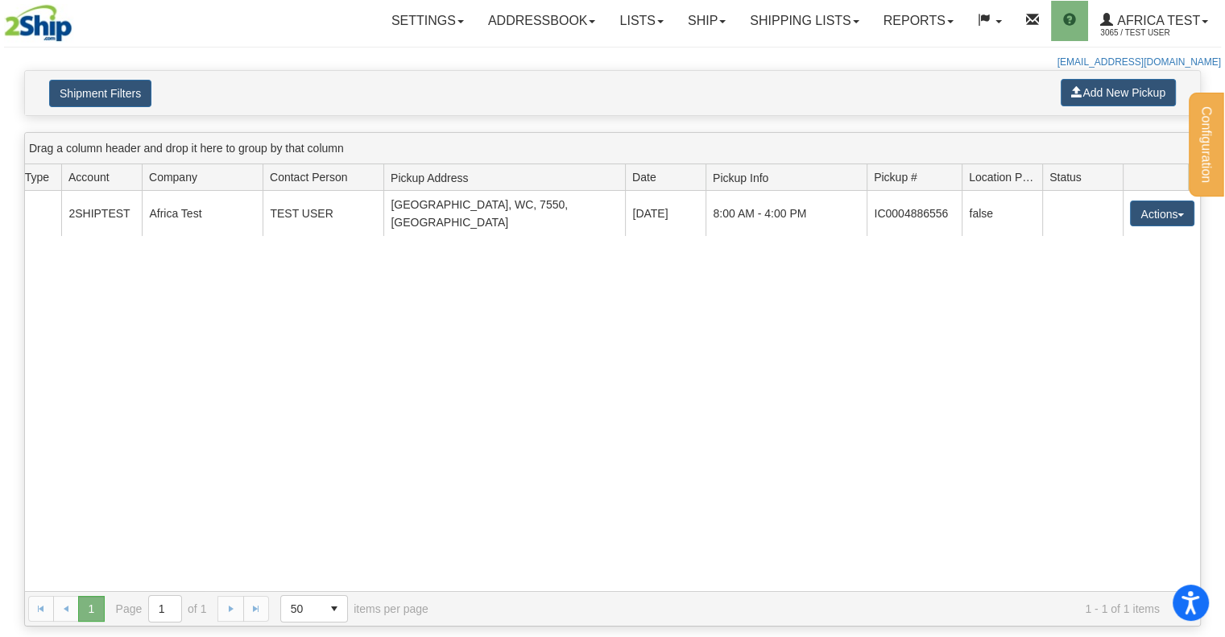
drag, startPoint x: 948, startPoint y: 175, endPoint x: 968, endPoint y: 183, distance: 21.7
click at [968, 183] on div "Id Carrier Id Carrier Name Pickup Type Account Company Contact Person Pickup Ad…" at bounding box center [607, 177] width 1164 height 26
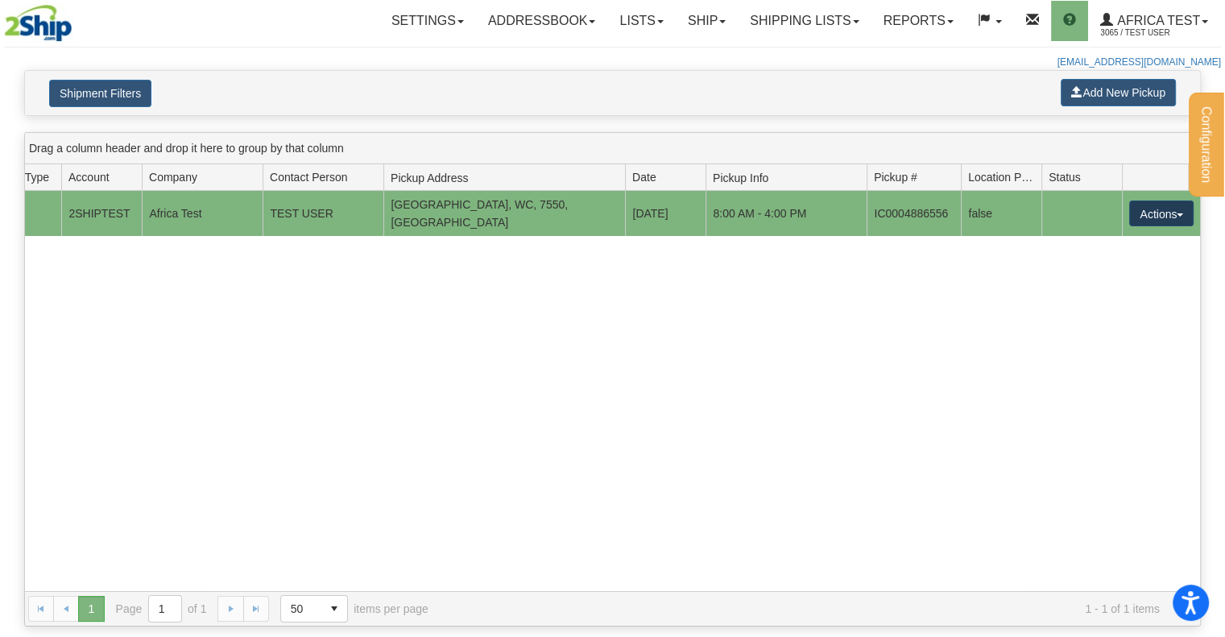
click at [1144, 215] on button "Actions" at bounding box center [1161, 214] width 64 height 26
click at [1123, 237] on span "Cancel" at bounding box center [1101, 242] width 43 height 11
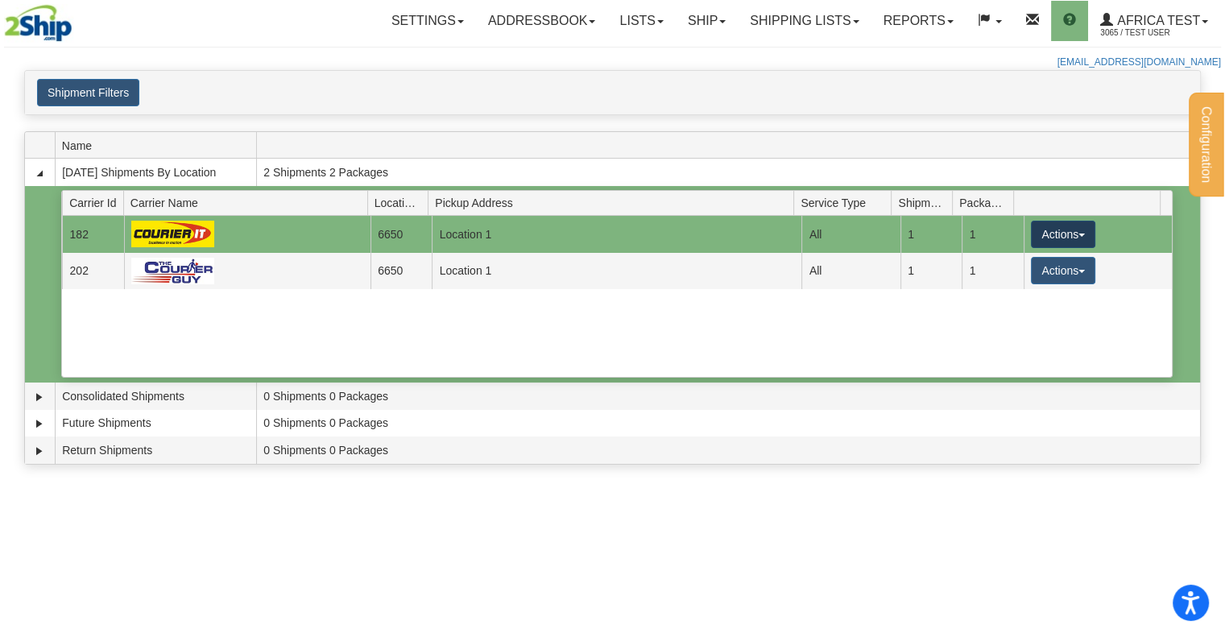
click at [1037, 222] on button "Actions" at bounding box center [1063, 234] width 64 height 27
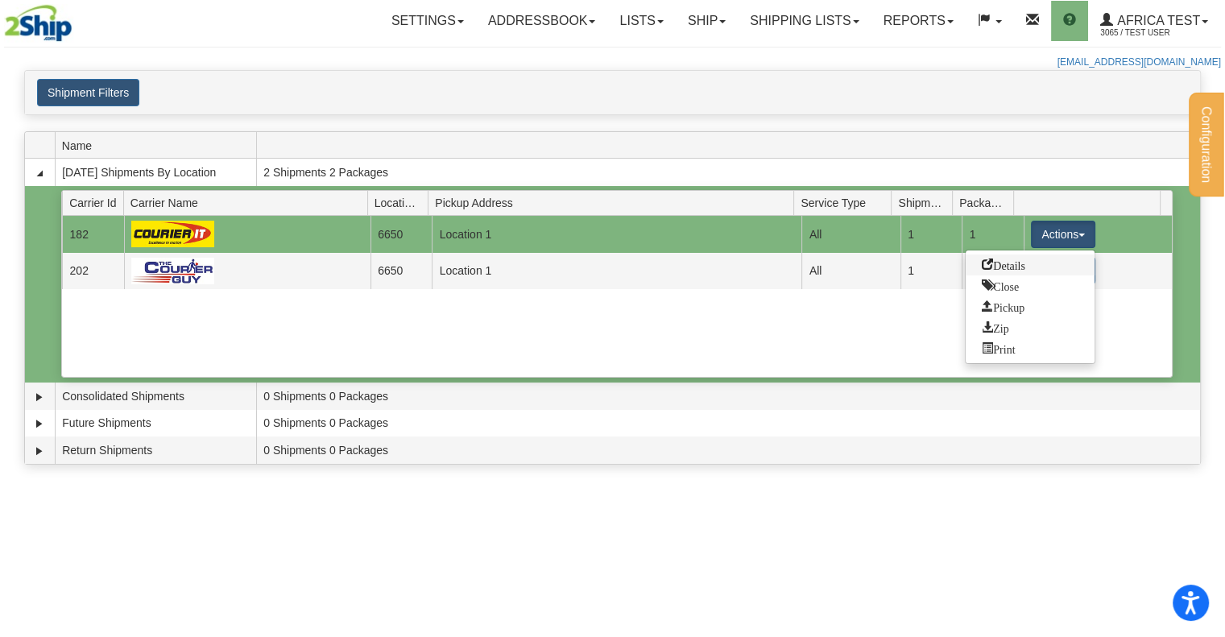
click at [1016, 262] on span "Details" at bounding box center [1003, 264] width 43 height 11
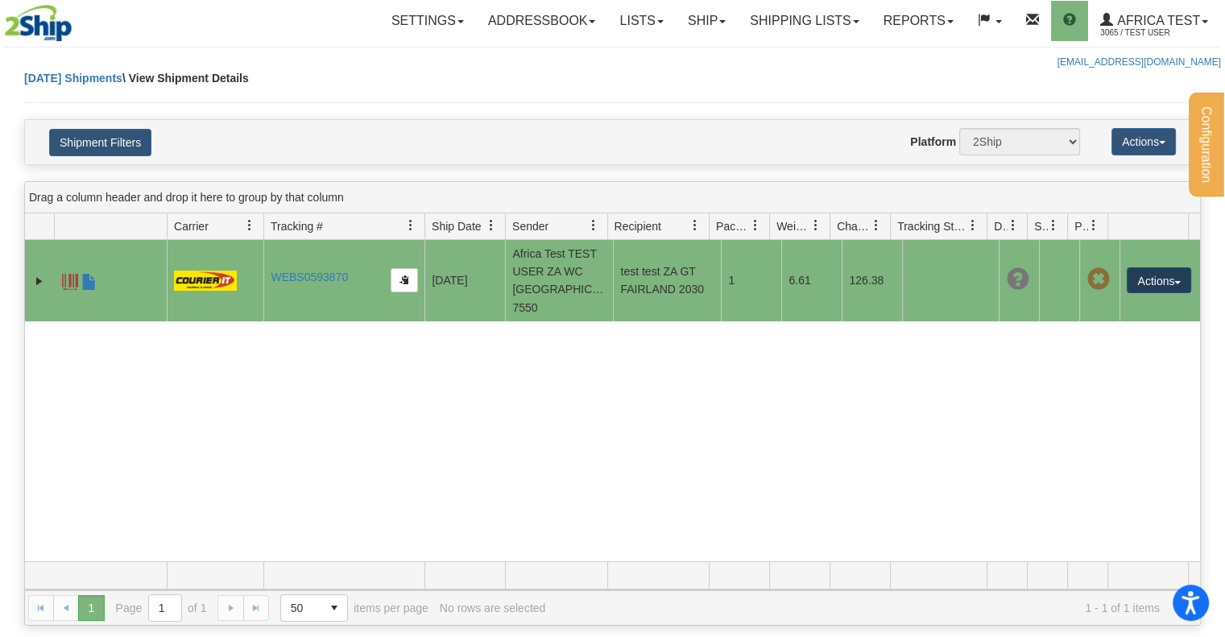
click at [1144, 273] on button "Actions" at bounding box center [1159, 280] width 64 height 26
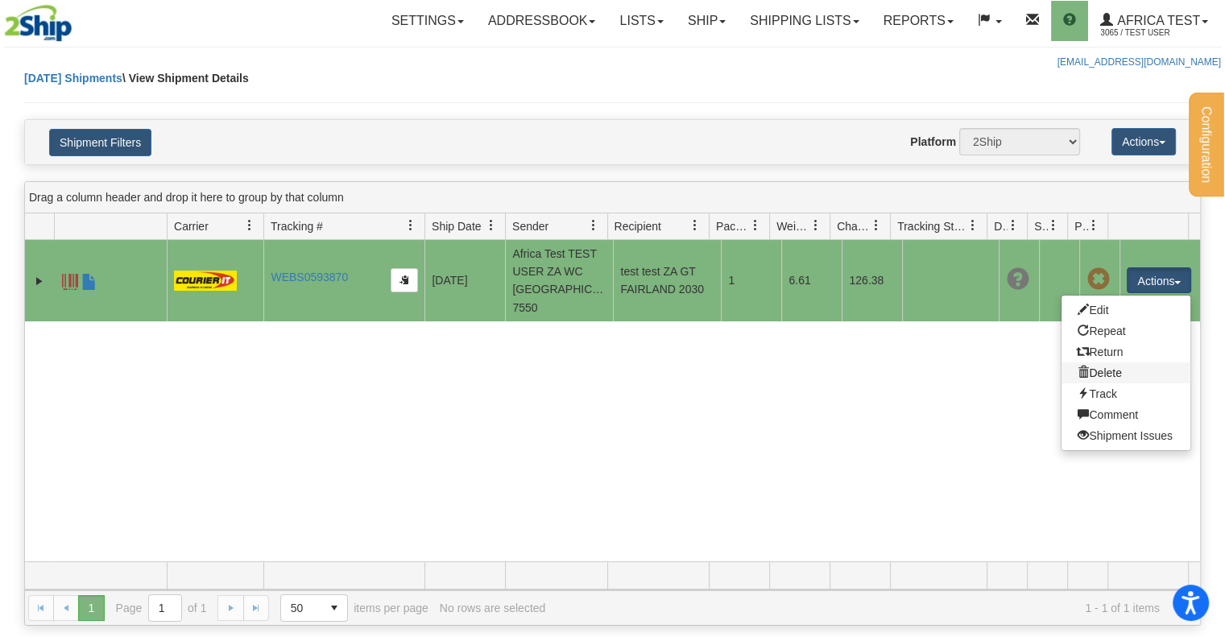
click at [1096, 366] on link "Delete" at bounding box center [1125, 372] width 129 height 21
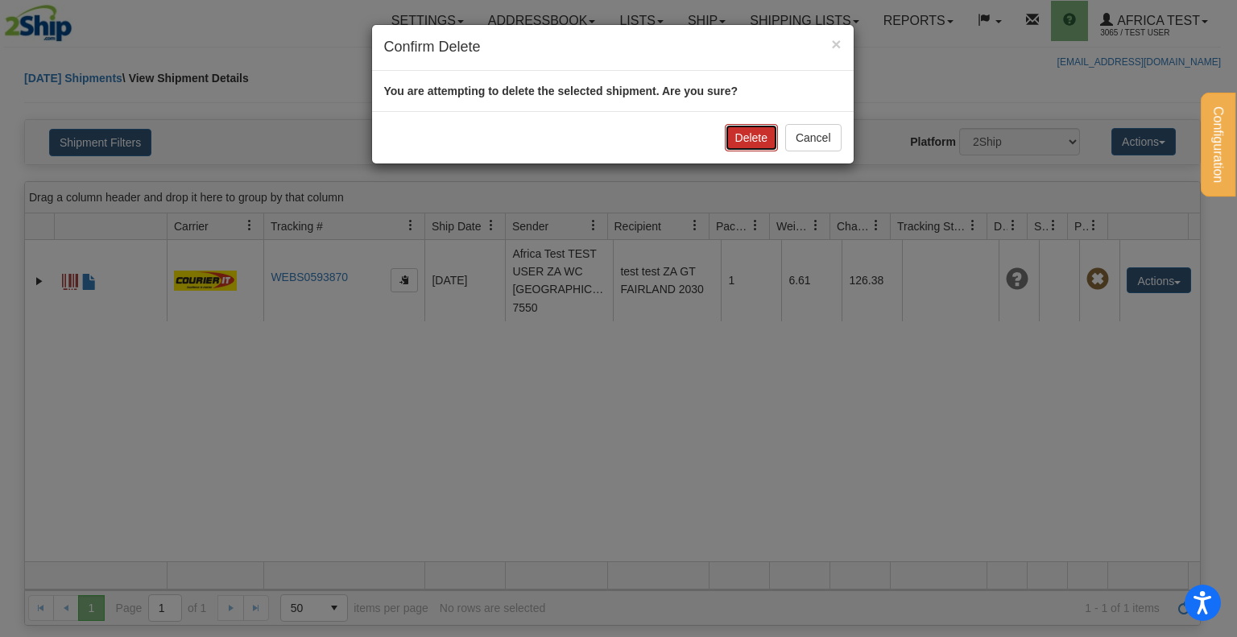
drag, startPoint x: 764, startPoint y: 128, endPoint x: 768, endPoint y: 147, distance: 19.0
click at [762, 128] on button "Delete" at bounding box center [751, 137] width 53 height 27
